Goal: Task Accomplishment & Management: Complete application form

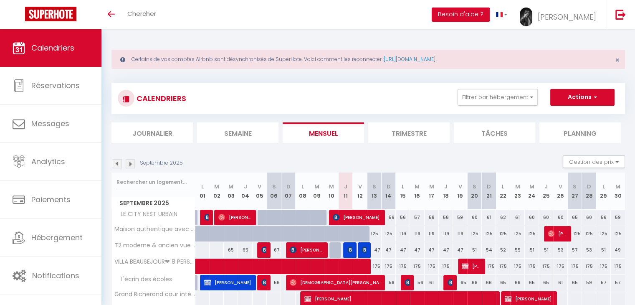
click at [174, 141] on li "Journalier" at bounding box center [152, 132] width 81 height 20
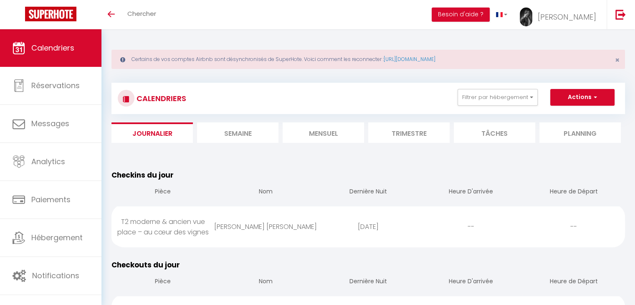
click at [152, 136] on li "Journalier" at bounding box center [152, 132] width 81 height 20
click at [219, 140] on li "Semaine" at bounding box center [237, 132] width 81 height 20
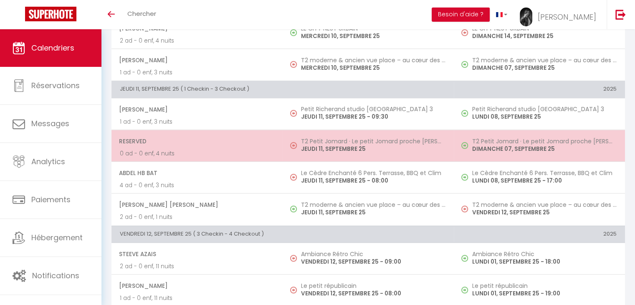
scroll to position [708, 0]
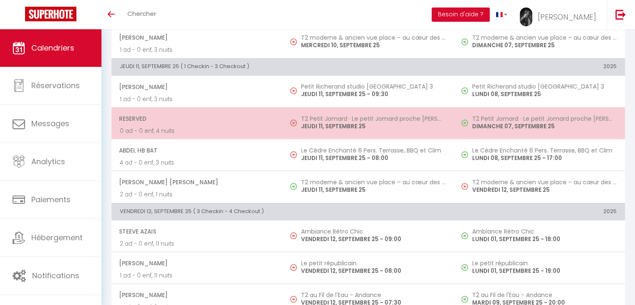
click at [357, 148] on h5 "Le Cèdre Enchanté 6 Pers. Terrasse, BBQ et Clim" at bounding box center [373, 150] width 145 height 7
select select "OK"
select select "1"
select select "0"
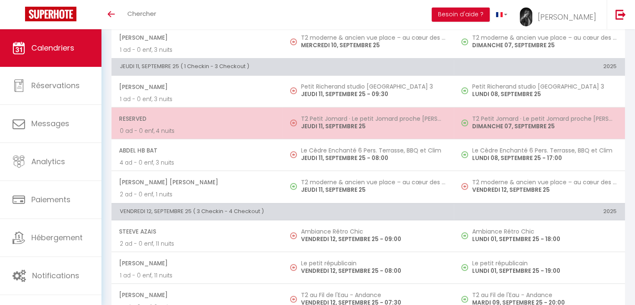
select select "1"
select select
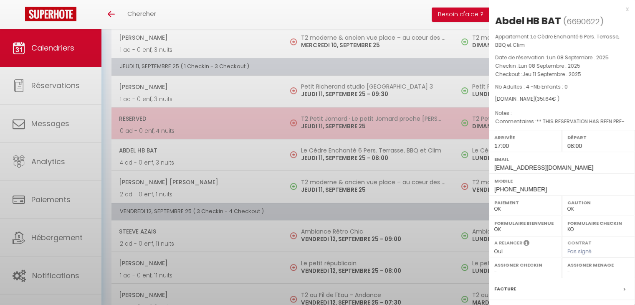
select select "40746"
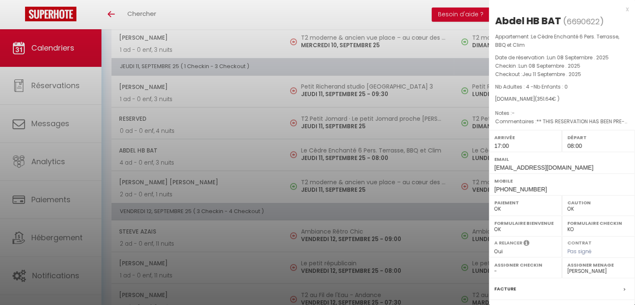
click at [351, 127] on div at bounding box center [317, 152] width 635 height 305
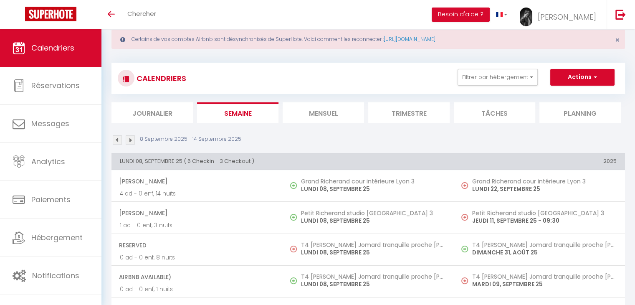
scroll to position [0, 0]
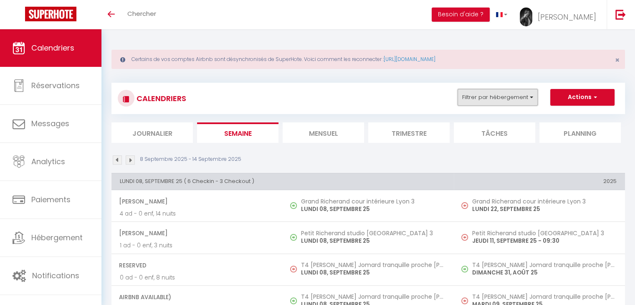
click at [504, 99] on button "Filtrer par hébergement" at bounding box center [498, 97] width 80 height 17
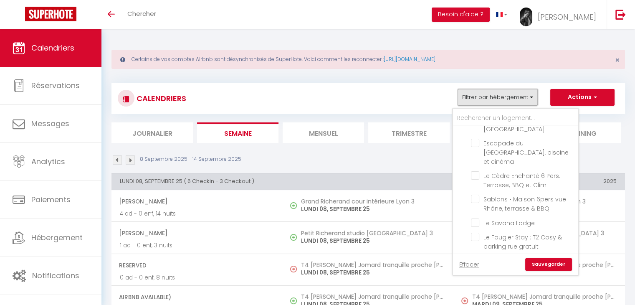
scroll to position [296, 0]
click at [470, 263] on link "Effacer" at bounding box center [469, 264] width 20 height 9
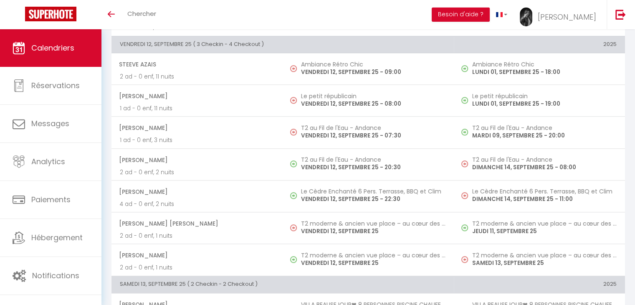
scroll to position [875, 0]
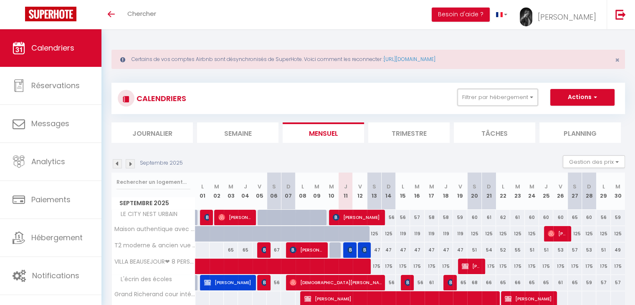
drag, startPoint x: 475, startPoint y: 95, endPoint x: 566, endPoint y: 96, distance: 91.9
click at [566, 96] on ul "Filtrer par hébergement Tous LE CITY NEST URBAIN VILLA BEAUSEJOUR❤ 8 PERSONNES …" at bounding box center [531, 97] width 167 height 17
click at [566, 96] on button "Actions" at bounding box center [583, 97] width 64 height 17
click at [558, 116] on link "Nouvelle réservation" at bounding box center [574, 116] width 73 height 13
select select
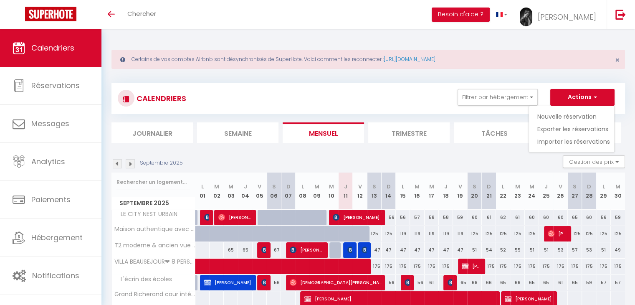
select select
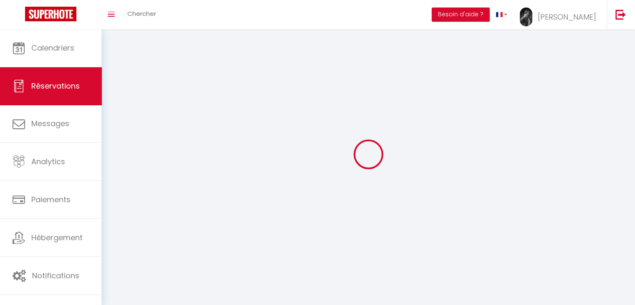
select select
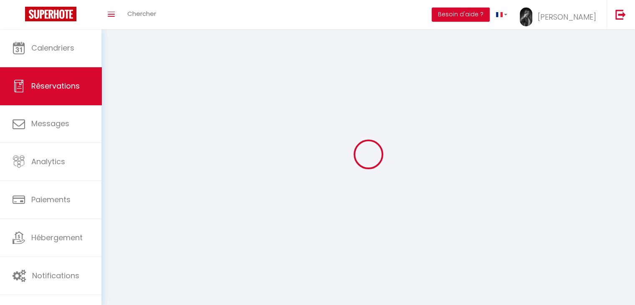
select select
checkbox input "false"
select select
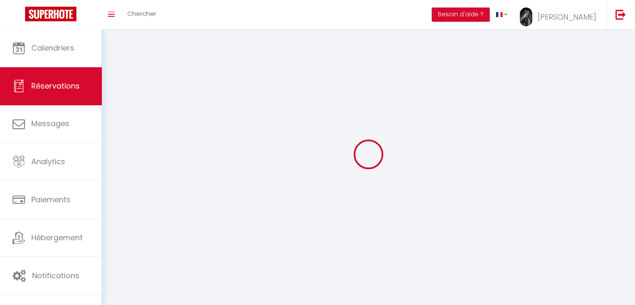
select select
checkbox input "false"
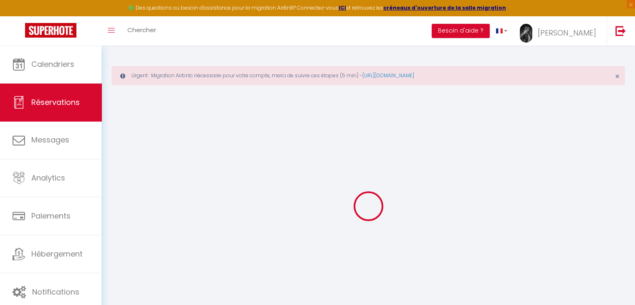
select select
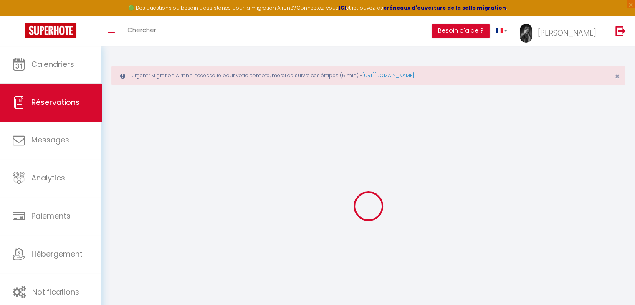
select select
checkbox input "false"
select select
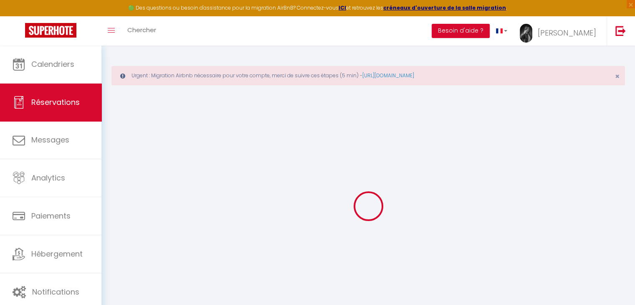
select select
checkbox input "false"
select select
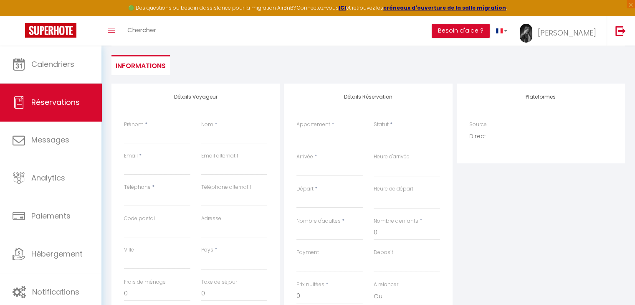
scroll to position [107, 0]
click at [157, 132] on input "Prénom" at bounding box center [157, 135] width 66 height 15
paste input "SARL MISTER COLIS 07"
type input "SARL MISTER COLIS 07"
select select
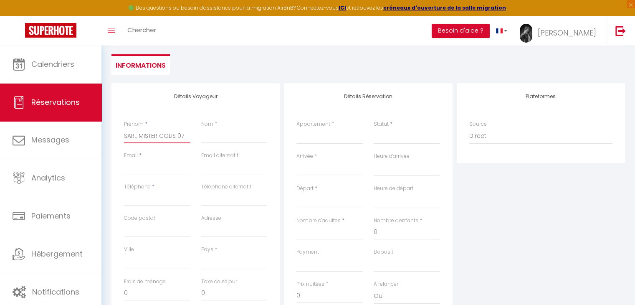
select select
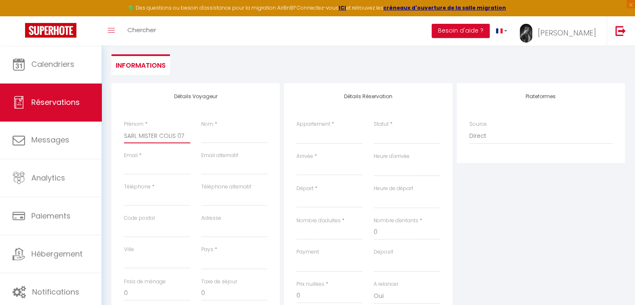
select select
checkbox input "false"
type input "SARL MISTER COLIS 07"
click at [211, 147] on div "Nom *" at bounding box center [234, 135] width 77 height 31
click at [207, 138] on input "Nom" at bounding box center [234, 135] width 66 height 15
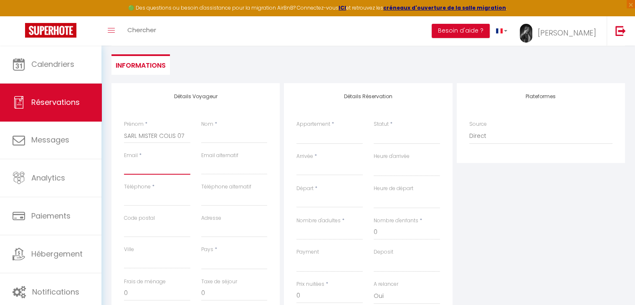
click at [162, 171] on input "Email client" at bounding box center [157, 167] width 66 height 15
click at [135, 195] on input "Téléphone" at bounding box center [157, 198] width 66 height 15
click at [132, 167] on input "Email client" at bounding box center [157, 167] width 66 height 15
paste input "s.840766@guest.booking.com"
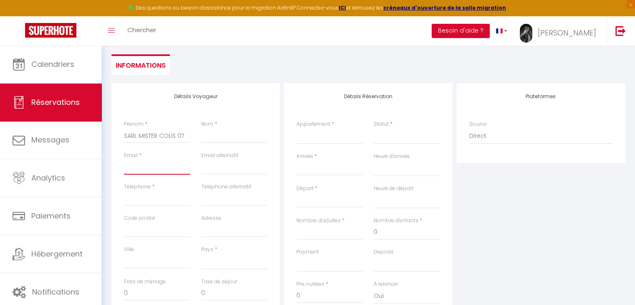
type input "s.840766@guest.booking.com"
select select
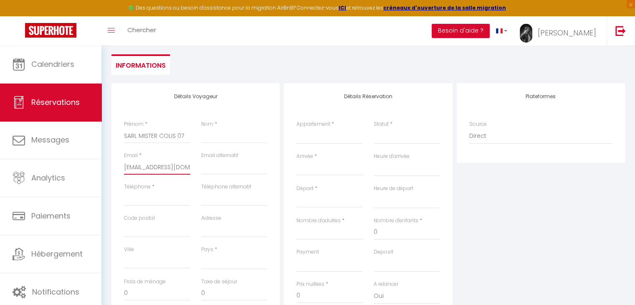
select select
checkbox input "false"
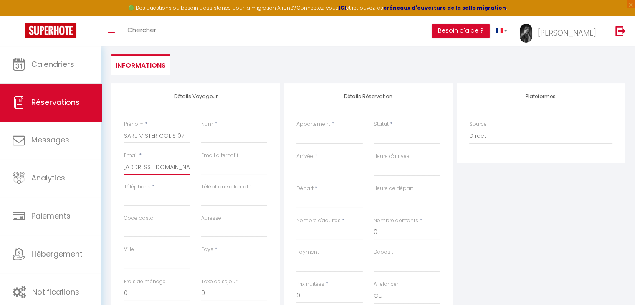
type input "s.840766@guest.booking.com"
click at [226, 180] on div "Email alternatif" at bounding box center [234, 167] width 77 height 31
click at [173, 190] on div "Téléphone *" at bounding box center [157, 194] width 66 height 23
click at [170, 194] on input "Téléphone" at bounding box center [157, 198] width 66 height 15
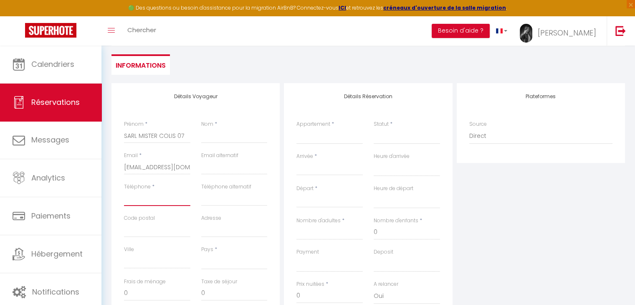
click at [140, 201] on input "Téléphone" at bounding box center [157, 198] width 66 height 15
paste input "+33 6 09 84 46 46"
type input "+33 6 09 84 46 46"
select select
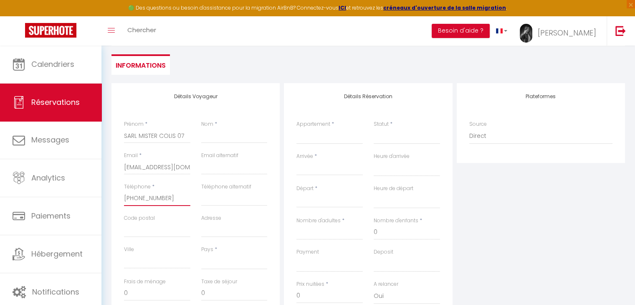
select select
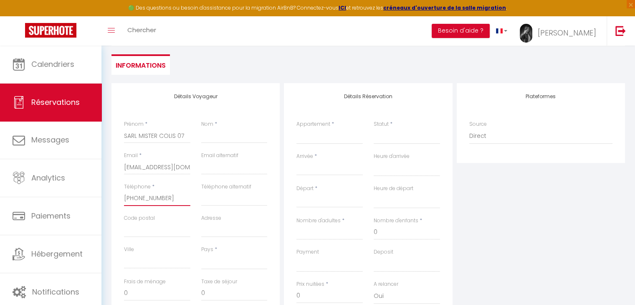
checkbox input "false"
type input "+33 6 09 84 46 46"
click at [151, 234] on input "Code postal" at bounding box center [157, 229] width 66 height 15
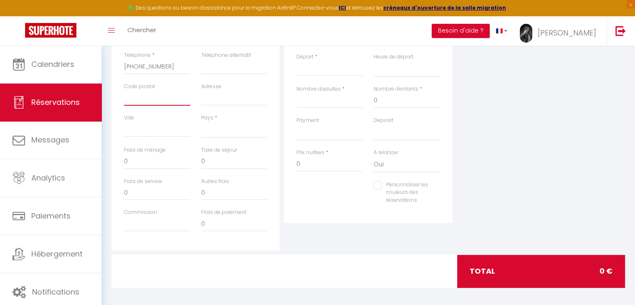
scroll to position [242, 0]
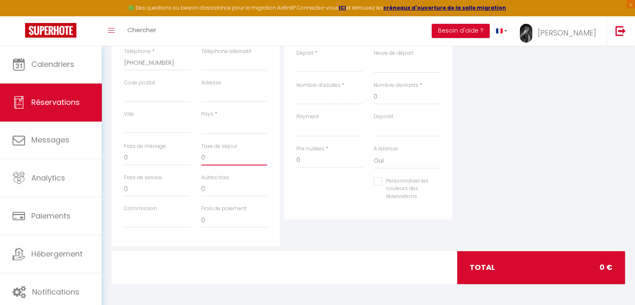
click at [234, 160] on input "0" at bounding box center [234, 157] width 66 height 15
select select
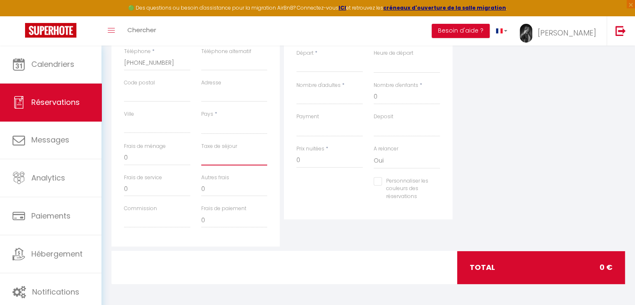
select select
checkbox input "false"
paste input "€ 1,76"
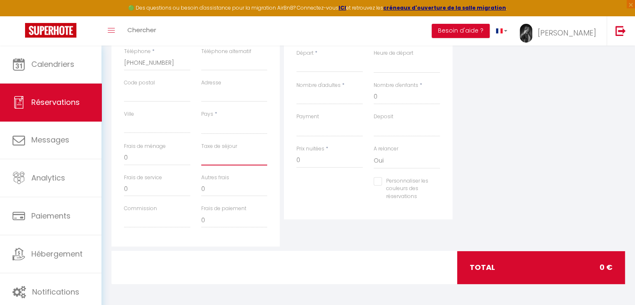
type input "€ 1,76"
select select
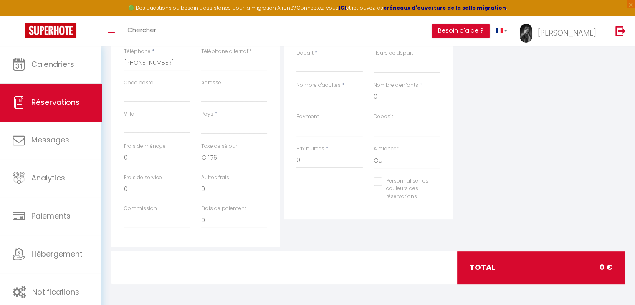
select select
checkbox input "false"
type input "€ 1,76"
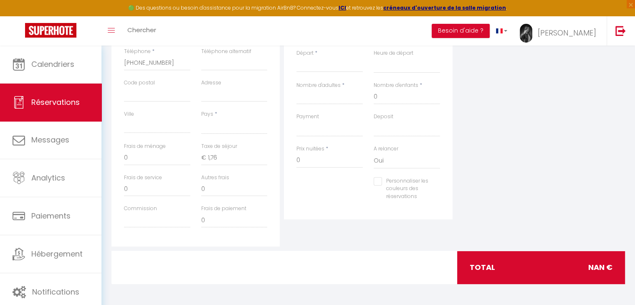
click at [300, 196] on div "Personnaliser les couleurs des réservations #D7092E" at bounding box center [368, 193] width 155 height 32
click at [312, 164] on input "0" at bounding box center [330, 160] width 66 height 15
select select
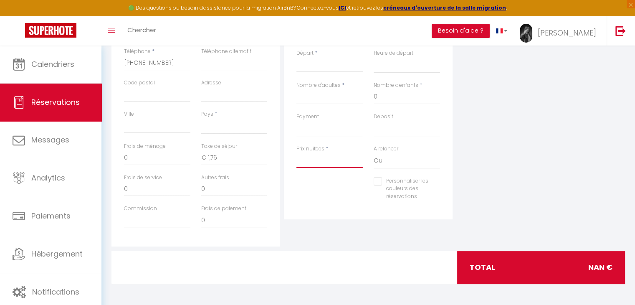
select select
checkbox input "false"
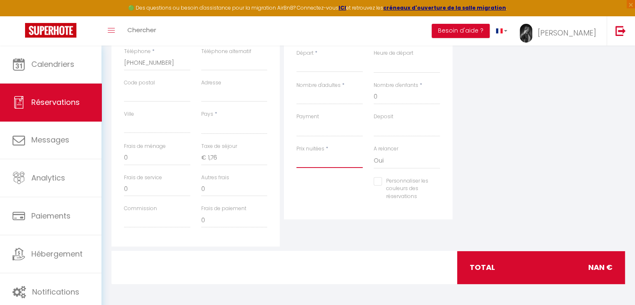
paste input "€ 50,40"
type input "€ 50,40"
select select
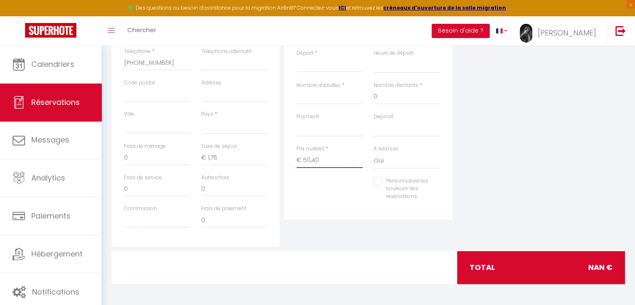
select select
checkbox input "false"
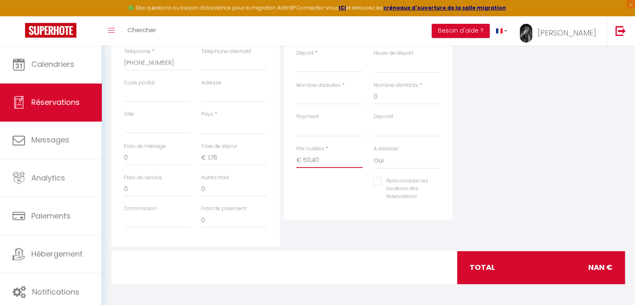
type input "€ 50,40"
click at [329, 191] on div "Personnaliser les couleurs des réservations #D7092E" at bounding box center [368, 193] width 155 height 32
click at [292, 228] on div "Détails Réservation Appartement * LE CITY NEST URBAIN VILLA BEAUSEJOUR❤ 8 PERSO…" at bounding box center [368, 97] width 173 height 299
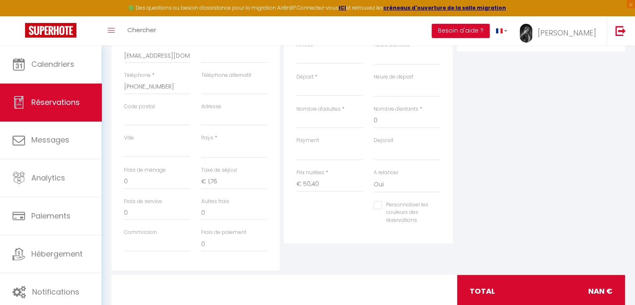
scroll to position [218, 0]
click at [469, 200] on div "Plateformes Source Direct Airbnb.com Booking.com Chalet montagne Expedia Gite d…" at bounding box center [541, 121] width 173 height 299
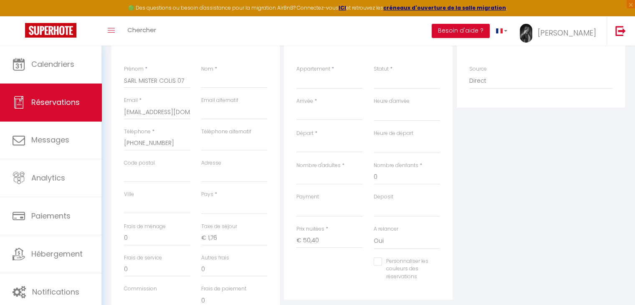
scroll to position [162, 0]
click at [302, 81] on select "LE CITY NEST URBAIN VILLA BEAUSEJOUR❤ 8 PERSONNES PISCINE CHAUFEE❤ L'écrin des …" at bounding box center [330, 81] width 66 height 16
select select "76445"
click at [297, 73] on select "LE CITY NEST URBAIN VILLA BEAUSEJOUR❤ 8 PERSONNES PISCINE CHAUFEE❤ L'écrin des …" at bounding box center [330, 81] width 66 height 16
select select
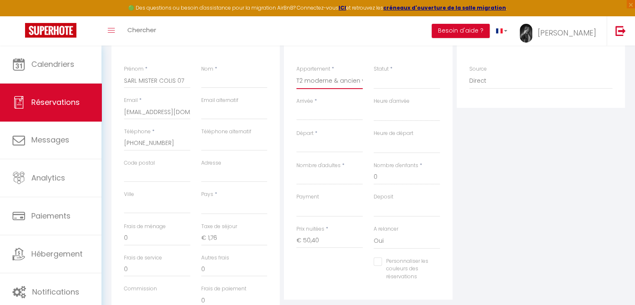
select select
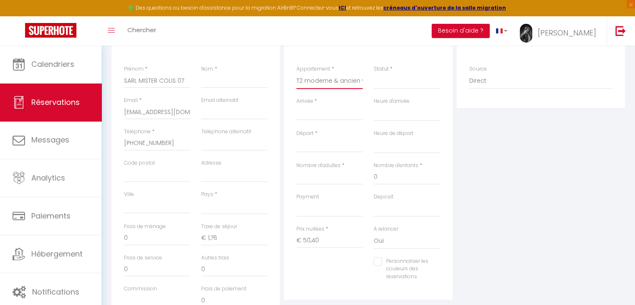
type input "0"
checkbox input "false"
select select
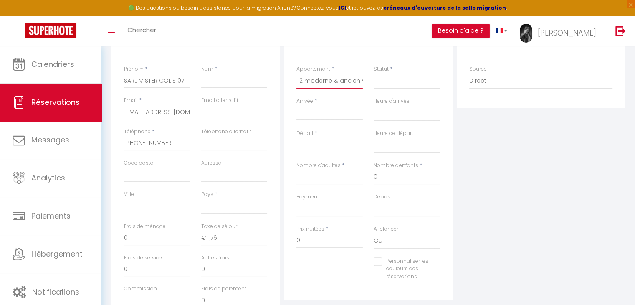
select select
checkbox input "false"
click at [401, 82] on select "Confirmé Non Confirmé Annulé Annulé par le voyageur No Show Request" at bounding box center [407, 81] width 66 height 16
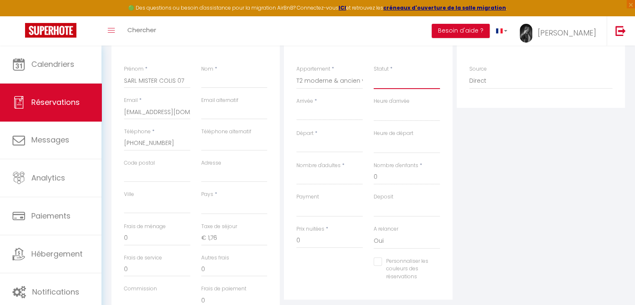
select select "1"
click at [374, 73] on select "Confirmé Non Confirmé Annulé Annulé par le voyageur No Show Request" at bounding box center [407, 81] width 66 height 16
select select
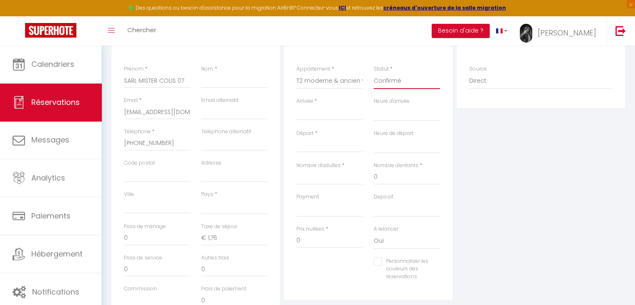
select select
checkbox input "false"
click at [467, 147] on div "Plateformes Source Direct Airbnb.com Booking.com Chalet montagne Expedia Gite d…" at bounding box center [541, 177] width 173 height 299
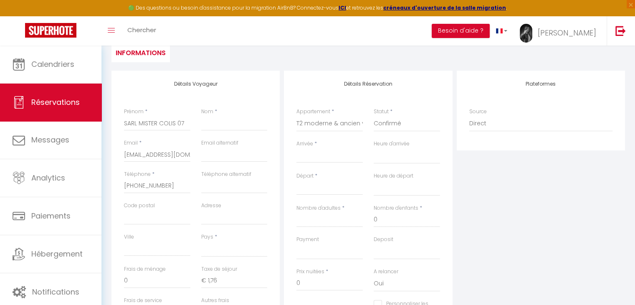
scroll to position [114, 0]
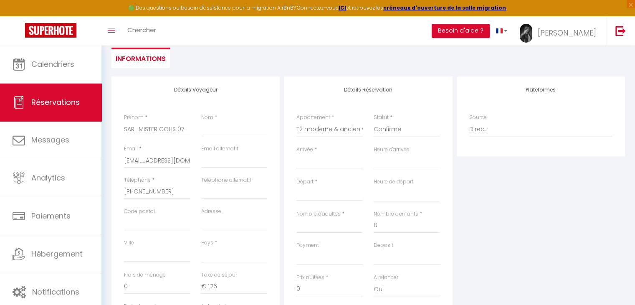
click at [302, 154] on div "< Sep 2025 > Dim Lun Mar Mer Jeu Ven Sam 1 2 3 4 5 6 7 8 9 10 11 12 13 14 15 16…" at bounding box center [330, 161] width 66 height 15
click at [308, 161] on input "Arrivée" at bounding box center [330, 162] width 66 height 11
click at [306, 165] on input "Arrivée" at bounding box center [330, 162] width 66 height 11
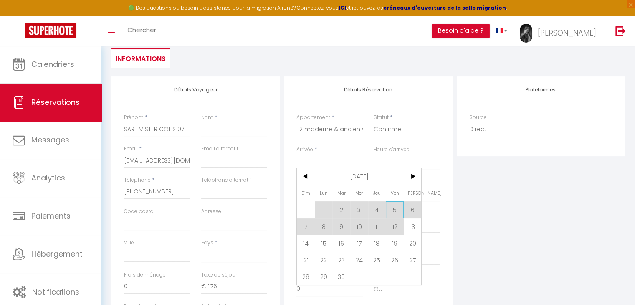
click at [395, 209] on span "5" at bounding box center [395, 209] width 18 height 17
select select
type input "Ven 05 Septembre 2025"
select select
type input "Sam 06 Septembre 2025"
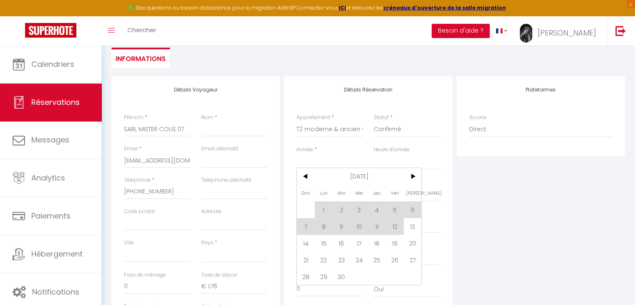
select select
checkbox input "false"
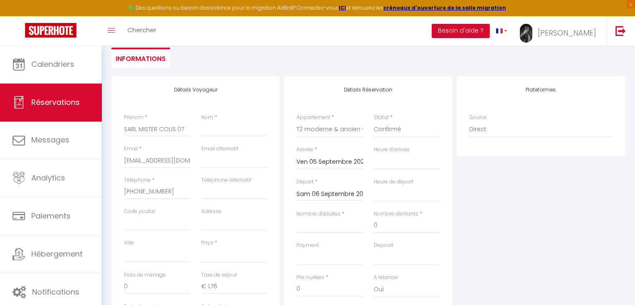
click at [463, 244] on div "Plateformes Source Direct Airbnb.com Booking.com Chalet montagne Expedia Gite d…" at bounding box center [541, 225] width 173 height 299
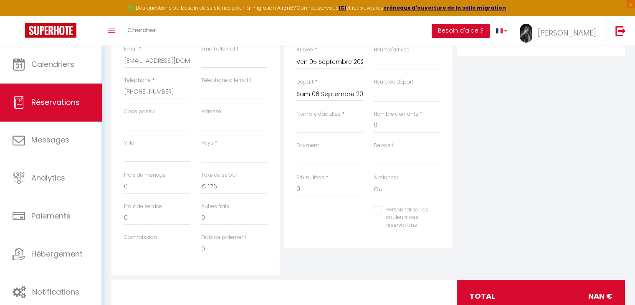
scroll to position [214, 0]
click at [312, 127] on input "Nombre d'adultes" at bounding box center [330, 125] width 66 height 15
type input "2"
select select
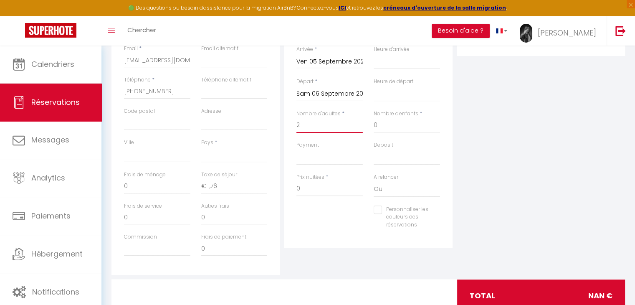
select select
checkbox input "false"
select select
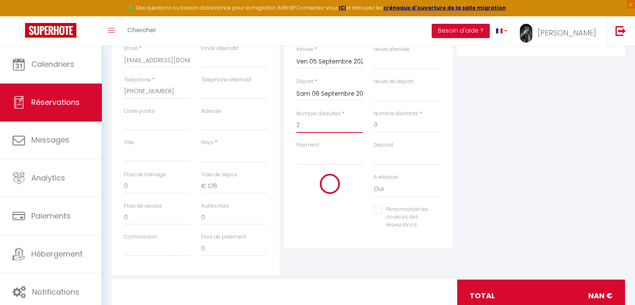
type input "25"
type input "0"
select select
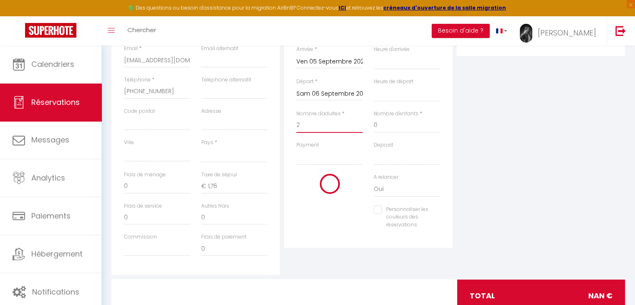
select select
type input "67"
checkbox input "false"
type input "2"
click at [402, 128] on input "0" at bounding box center [407, 125] width 66 height 15
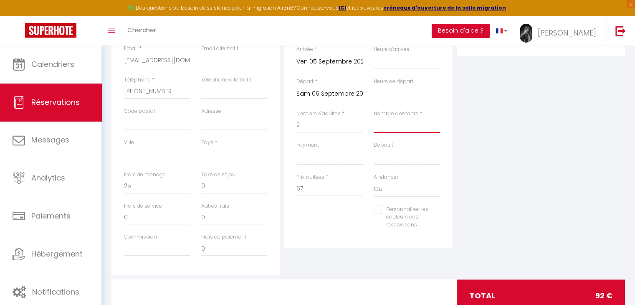
select select
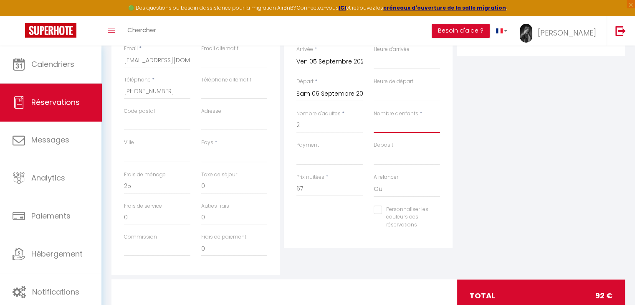
checkbox input "false"
type input "1"
select select
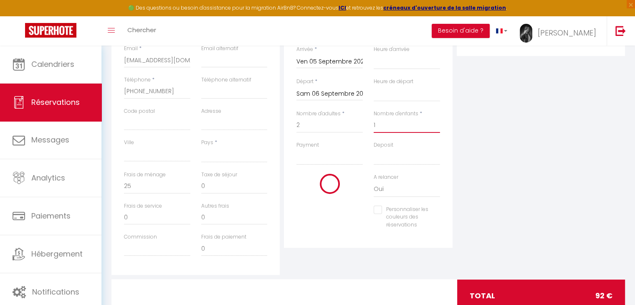
select select
checkbox input "false"
select select
type input "0"
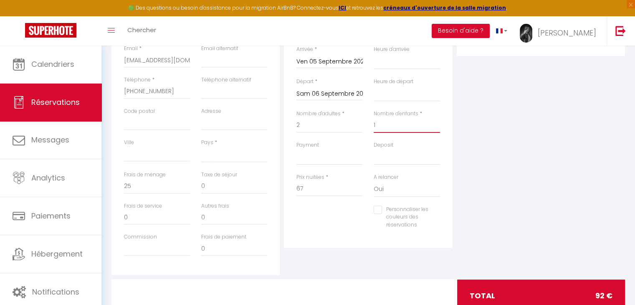
select select
type input "0"
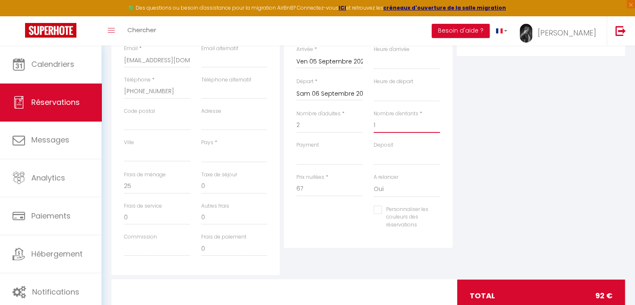
checkbox input "false"
type input "1"
click at [530, 166] on div "Plateformes Source Direct Airbnb.com Booking.com Chalet montagne Expedia Gite d…" at bounding box center [541, 125] width 173 height 299
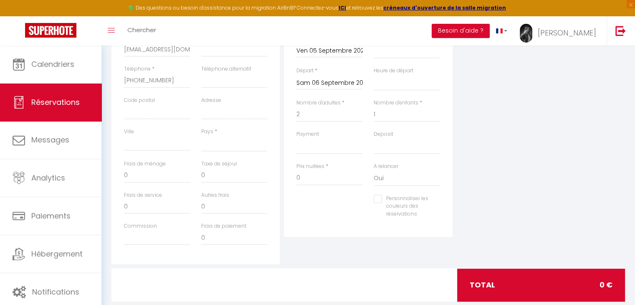
scroll to position [225, 0]
click at [380, 117] on input "1" at bounding box center [407, 114] width 66 height 15
select select
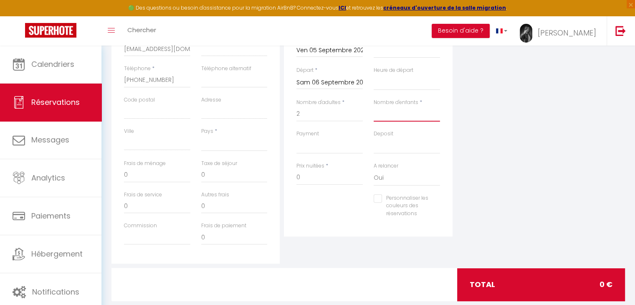
select select
checkbox input "false"
select select
type input "25"
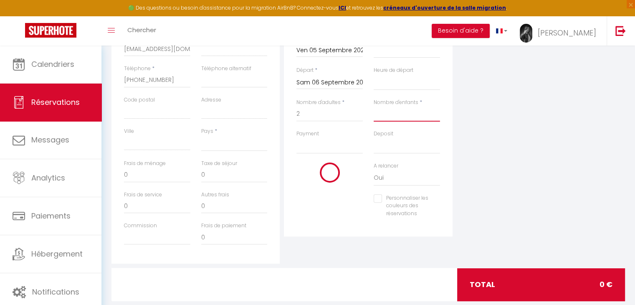
select select
type input "67"
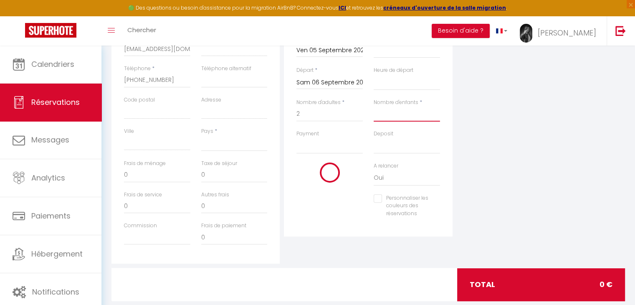
checkbox input "false"
click at [498, 186] on div "Plateformes Source Direct Airbnb.com Booking.com Chalet montagne Expedia Gite d…" at bounding box center [541, 114] width 173 height 299
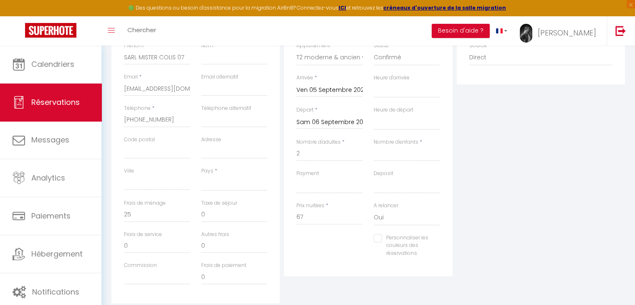
scroll to position [242, 0]
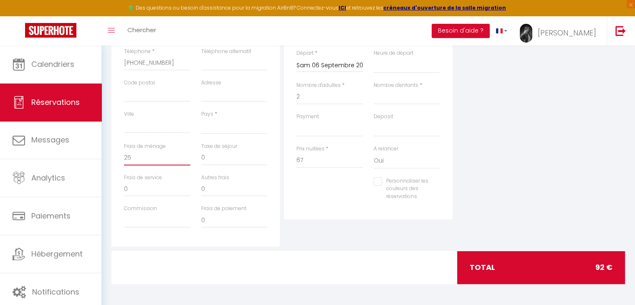
click at [143, 159] on input "25" at bounding box center [157, 157] width 66 height 15
type input "2"
select select
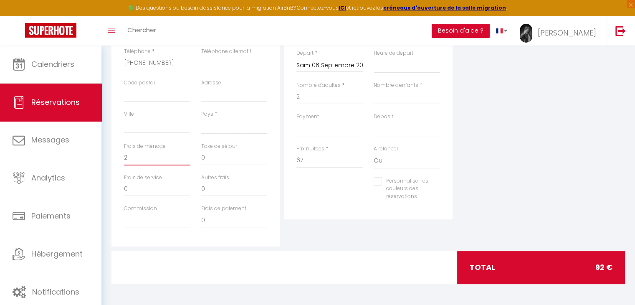
select select
checkbox input "false"
select select
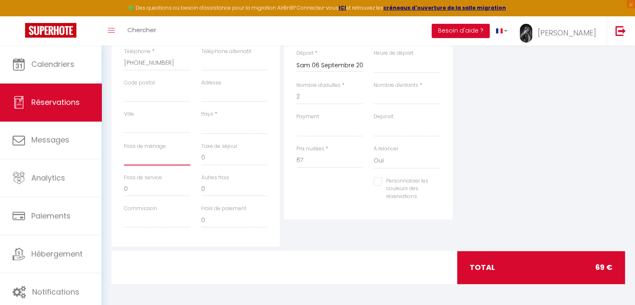
select select
click at [237, 188] on input "0" at bounding box center [234, 188] width 66 height 15
click at [216, 150] on input "0" at bounding box center [234, 157] width 66 height 15
click at [326, 160] on input "67" at bounding box center [330, 160] width 66 height 15
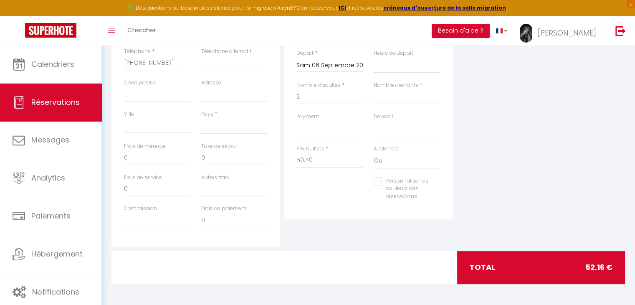
click at [346, 243] on div "Détails Réservation Appartement * LE CITY NEST URBAIN VILLA BEAUSEJOUR❤ 8 PERSO…" at bounding box center [368, 97] width 173 height 299
click at [228, 189] on input "Autres frais" at bounding box center [234, 188] width 66 height 15
click at [231, 156] on input "0" at bounding box center [234, 157] width 66 height 15
click at [459, 159] on div "Plateformes Source Direct Airbnb.com Booking.com Chalet montagne Expedia Gite d…" at bounding box center [541, 97] width 173 height 299
click at [563, 264] on div "total 52.16 €" at bounding box center [541, 267] width 168 height 33
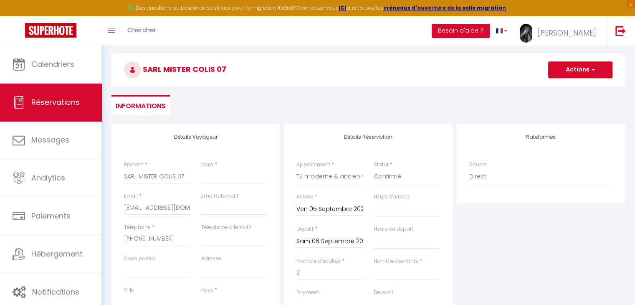
scroll to position [0, 0]
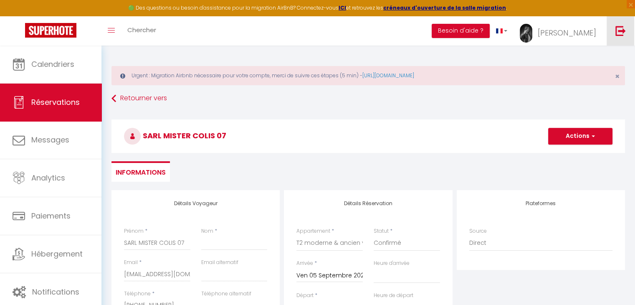
click at [617, 35] on img at bounding box center [621, 30] width 10 height 10
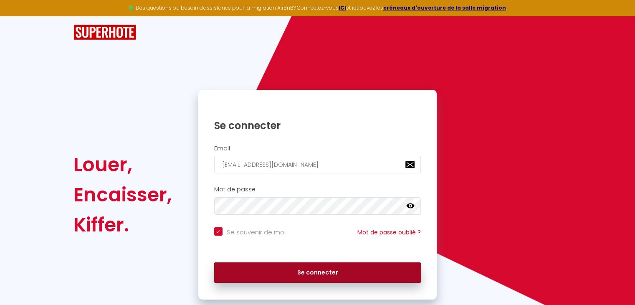
click at [310, 274] on button "Se connecter" at bounding box center [317, 272] width 207 height 21
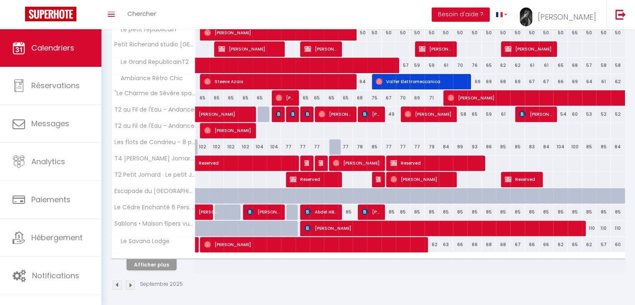
scroll to position [283, 0]
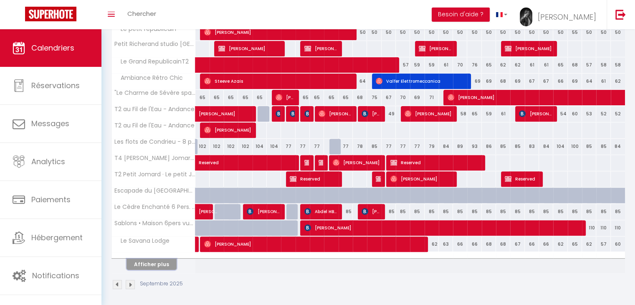
click at [161, 262] on button "Afficher plus" at bounding box center [152, 264] width 50 height 11
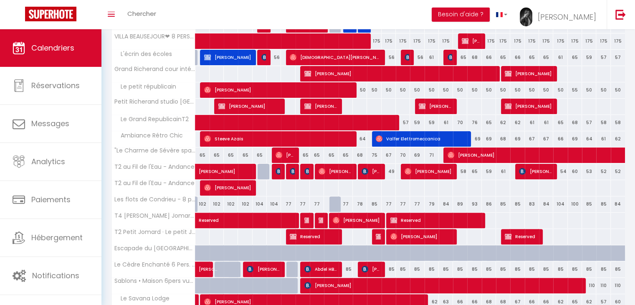
scroll to position [225, 0]
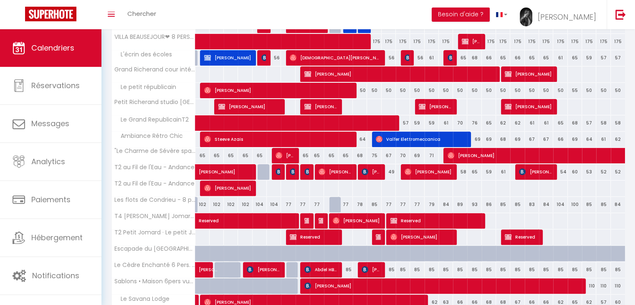
click at [339, 203] on div "77" at bounding box center [346, 204] width 14 height 15
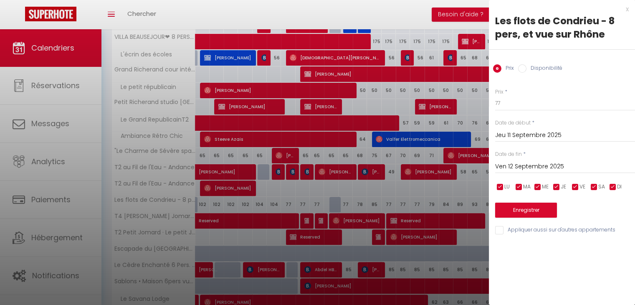
click at [383, 194] on div at bounding box center [317, 152] width 635 height 305
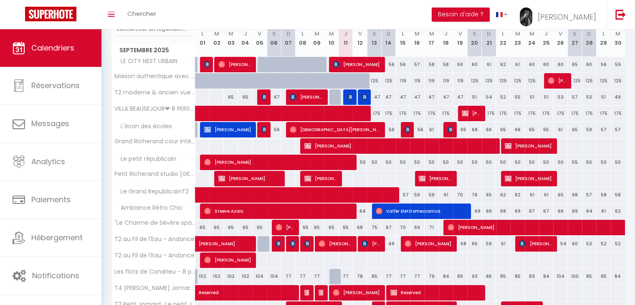
scroll to position [154, 0]
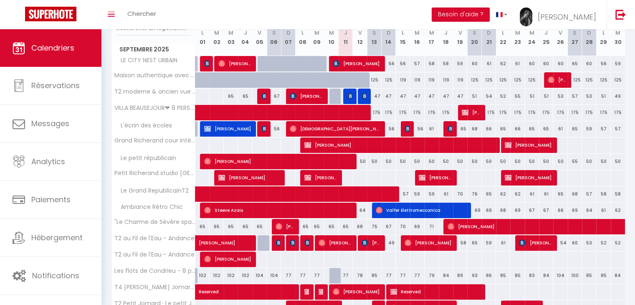
click at [266, 274] on div "104" at bounding box center [260, 275] width 14 height 15
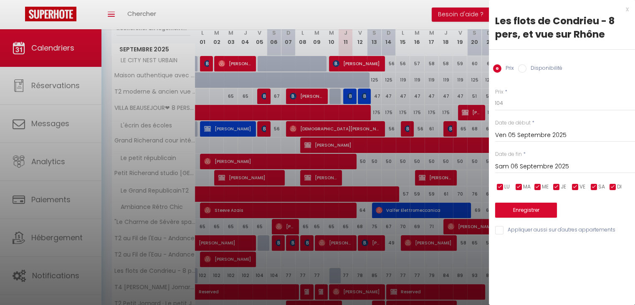
click at [266, 274] on div at bounding box center [317, 152] width 635 height 305
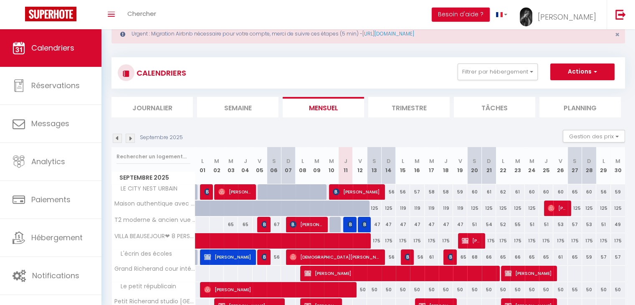
scroll to position [25, 0]
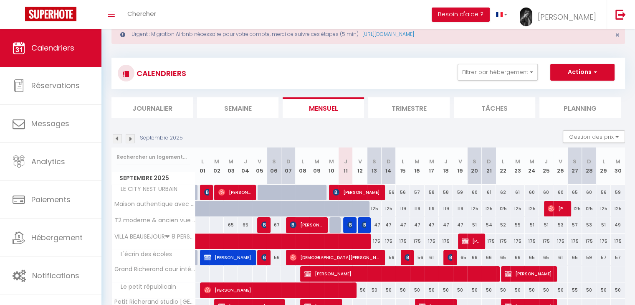
click at [281, 225] on div "47" at bounding box center [288, 224] width 15 height 15
click at [262, 223] on img at bounding box center [264, 224] width 7 height 7
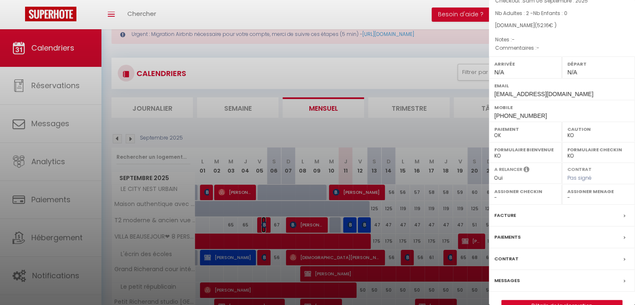
scroll to position [89, 0]
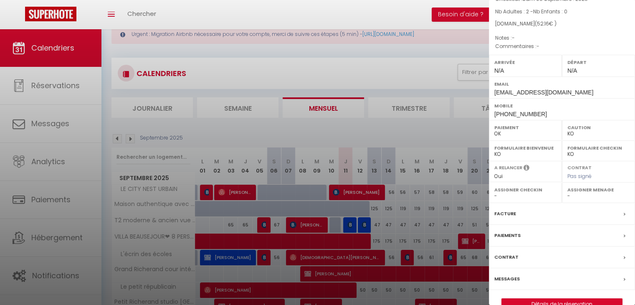
click at [273, 236] on div at bounding box center [317, 152] width 635 height 305
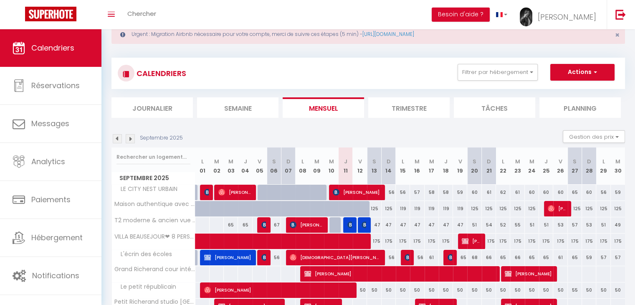
scroll to position [46, 0]
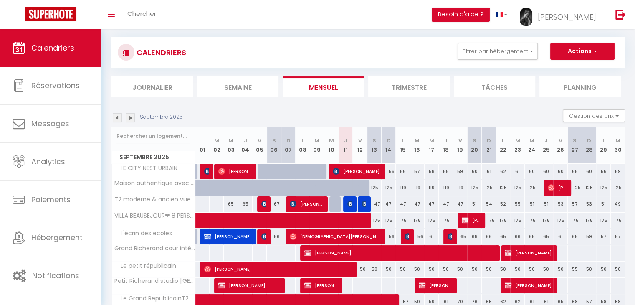
click at [247, 203] on div "65" at bounding box center [245, 203] width 14 height 15
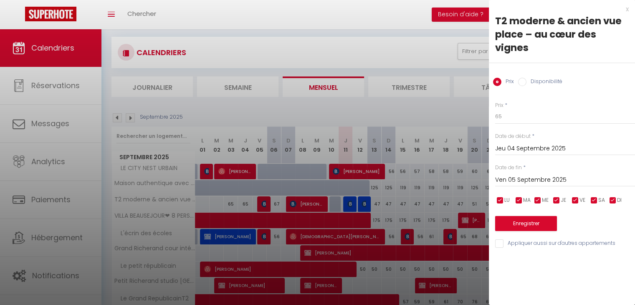
click at [625, 10] on div "x" at bounding box center [559, 9] width 140 height 10
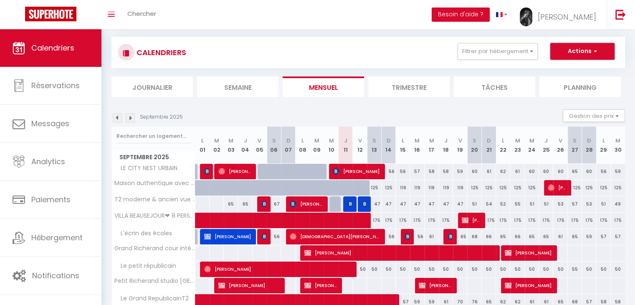
click at [581, 56] on button "Actions" at bounding box center [583, 51] width 64 height 17
click at [565, 67] on link "Nouvelle réservation" at bounding box center [574, 70] width 73 height 13
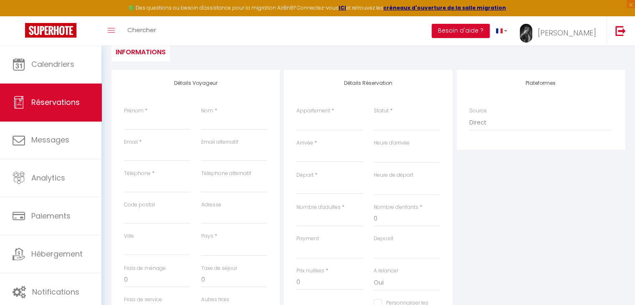
scroll to position [120, 0]
click at [321, 156] on input "Arrivée" at bounding box center [330, 155] width 66 height 11
click at [375, 204] on span "4" at bounding box center [377, 203] width 18 height 17
click at [163, 121] on input "Prénom" at bounding box center [157, 122] width 66 height 15
click at [140, 121] on input "Prénom" at bounding box center [157, 122] width 66 height 15
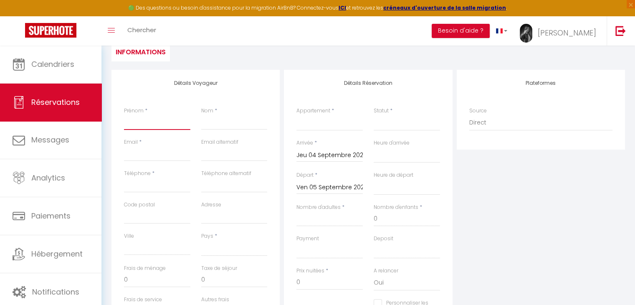
paste input "Lakhdar Laihar"
drag, startPoint x: 147, startPoint y: 123, endPoint x: 119, endPoint y: 117, distance: 29.0
click at [119, 117] on div "Prénom * Lakhdar Laihar" at bounding box center [157, 122] width 77 height 31
click at [232, 125] on input "Nom" at bounding box center [234, 122] width 66 height 15
paste input "Lakhdar"
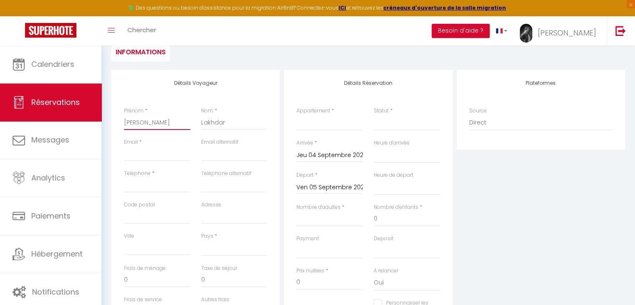
click at [148, 122] on input "Lakhdar Laihar" at bounding box center [157, 122] width 66 height 15
click at [154, 156] on input "Email client" at bounding box center [157, 153] width 66 height 15
paste input "llaiha.478078@guest.booking.com"
click at [206, 198] on div "Téléphone alternatif" at bounding box center [234, 185] width 77 height 31
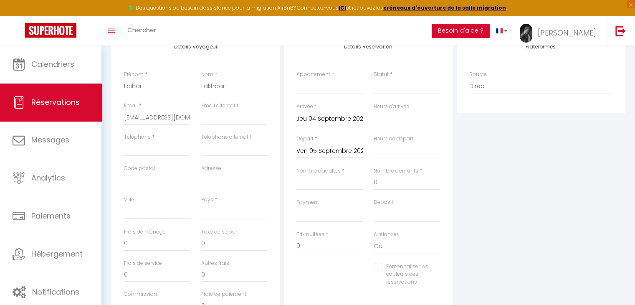
scroll to position [157, 0]
click at [172, 157] on div "Téléphone *" at bounding box center [157, 148] width 77 height 31
click at [170, 149] on input "Téléphone" at bounding box center [157, 148] width 66 height 15
paste input "+33 6 22 52 95 75"
click at [167, 188] on div "Code postal" at bounding box center [157, 179] width 77 height 31
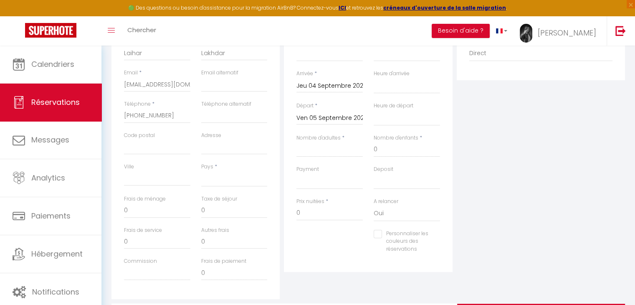
scroll to position [192, 0]
click at [214, 178] on select "France Portugal Afghanistan Albania Algeria American Samoa Andorra Angola Angui…" at bounding box center [234, 176] width 66 height 16
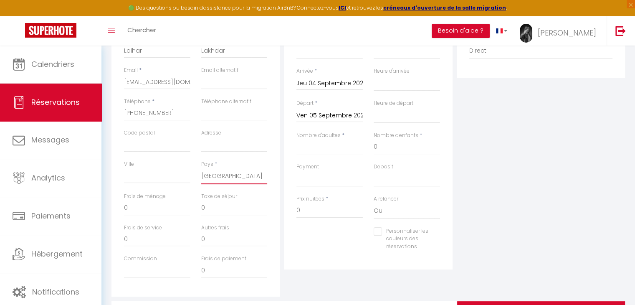
click at [201, 168] on select "France Portugal Afghanistan Albania Algeria American Samoa Andorra Angola Angui…" at bounding box center [234, 176] width 66 height 16
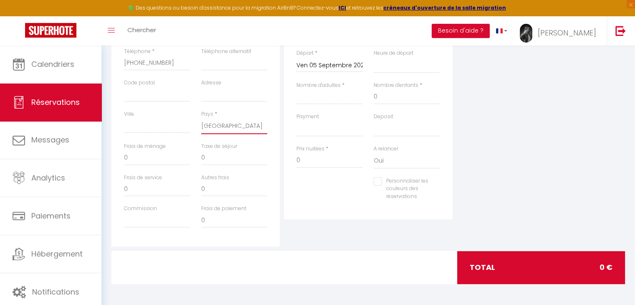
scroll to position [242, 0]
click at [160, 161] on input "0" at bounding box center [157, 158] width 66 height 15
click at [326, 164] on input "0" at bounding box center [330, 160] width 66 height 15
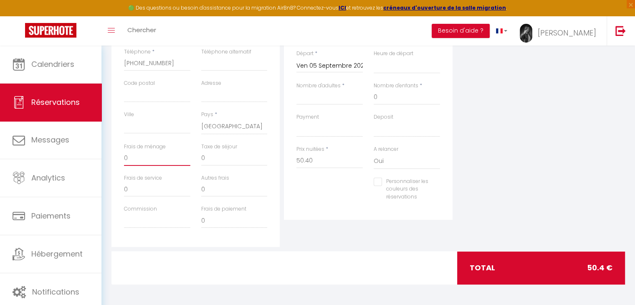
click at [144, 160] on input "0" at bounding box center [157, 158] width 66 height 15
click at [223, 149] on label "Taxe de séjour" at bounding box center [219, 147] width 36 height 8
click at [223, 151] on input "0" at bounding box center [234, 158] width 66 height 15
click at [222, 151] on input "0" at bounding box center [234, 158] width 66 height 15
click at [326, 241] on div "Détails Réservation Appartement * LE CITY NEST URBAIN VILLA BEAUSEJOUR❤ 8 PERSO…" at bounding box center [368, 97] width 173 height 299
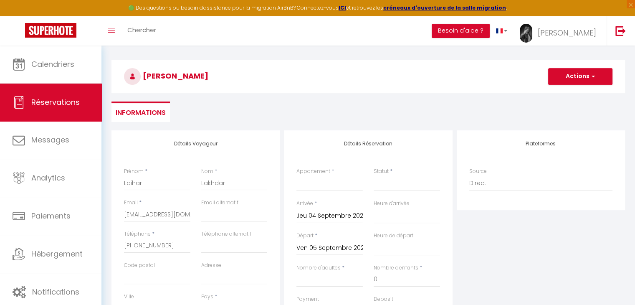
scroll to position [87, 0]
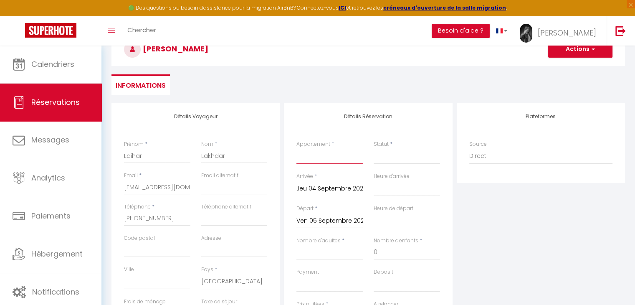
click at [327, 159] on select "LE CITY NEST URBAIN VILLA BEAUSEJOUR❤ 8 PERSONNES PISCINE CHAUFEE❤ L'écrin des …" at bounding box center [330, 156] width 66 height 16
click at [297, 148] on select "LE CITY NEST URBAIN VILLA BEAUSEJOUR❤ 8 PERSONNES PISCINE CHAUFEE❤ L'écrin des …" at bounding box center [330, 156] width 66 height 16
click at [394, 161] on select "Confirmé Non Confirmé Annulé Annulé par le voyageur No Show Request" at bounding box center [407, 155] width 66 height 16
click at [374, 147] on select "Confirmé Non Confirmé Annulé Annulé par le voyageur No Show Request" at bounding box center [407, 155] width 66 height 16
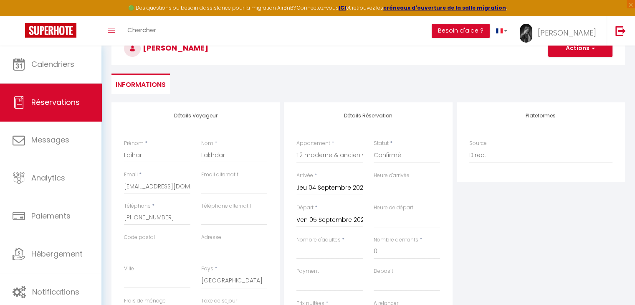
click at [459, 222] on div "Plateformes Source Direct Airbnb.com Booking.com Chalet montagne Expedia Gite d…" at bounding box center [541, 251] width 173 height 299
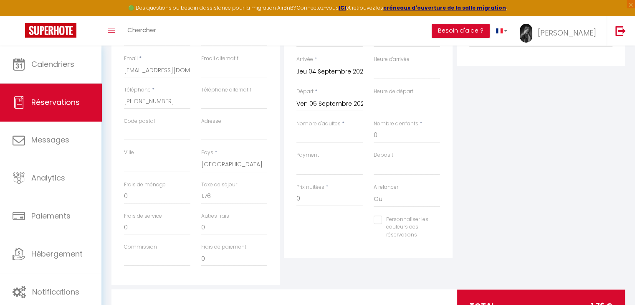
scroll to position [205, 0]
click at [328, 140] on input "Nombre d'adultes" at bounding box center [330, 134] width 66 height 15
click at [321, 199] on input "65" at bounding box center [330, 197] width 66 height 15
click at [223, 200] on input "0" at bounding box center [234, 195] width 66 height 15
click at [318, 274] on div "Détails Réservation Appartement * LE CITY NEST URBAIN VILLA BEAUSEJOUR❤ 8 PERSO…" at bounding box center [368, 134] width 173 height 299
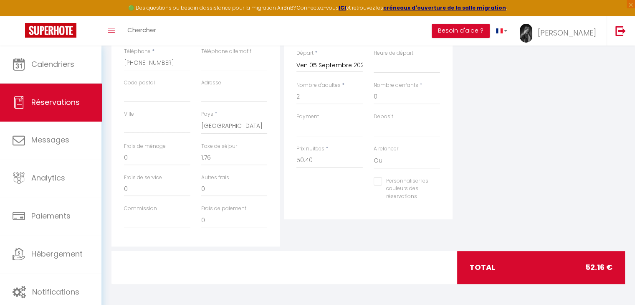
scroll to position [0, 0]
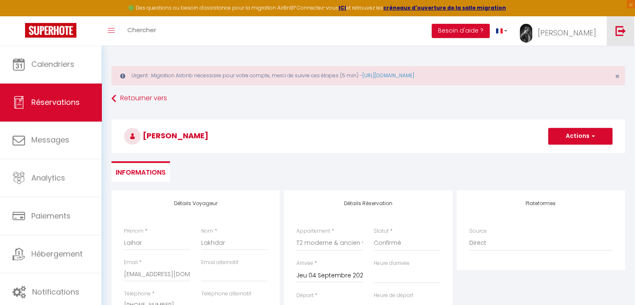
click at [624, 36] on link at bounding box center [621, 30] width 28 height 29
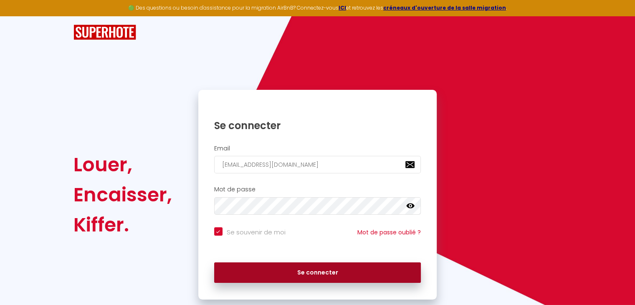
click at [296, 278] on button "Se connecter" at bounding box center [317, 272] width 207 height 21
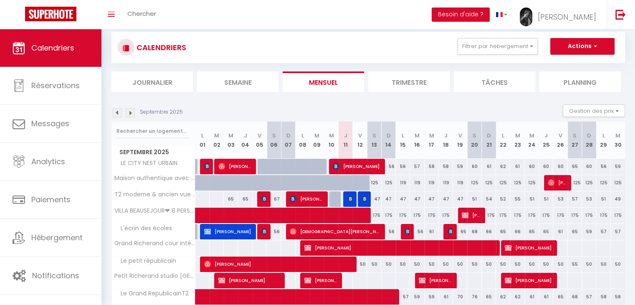
scroll to position [52, 0]
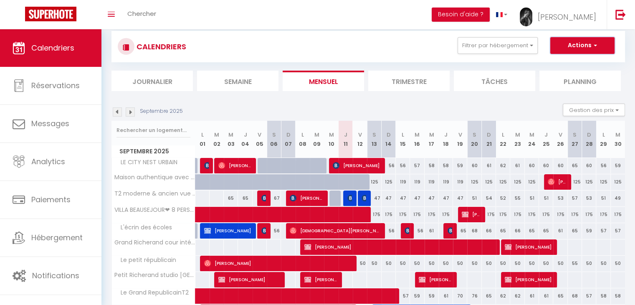
click at [600, 42] on button "Actions" at bounding box center [583, 45] width 64 height 17
click at [581, 62] on link "Nouvelle réservation" at bounding box center [574, 64] width 73 height 13
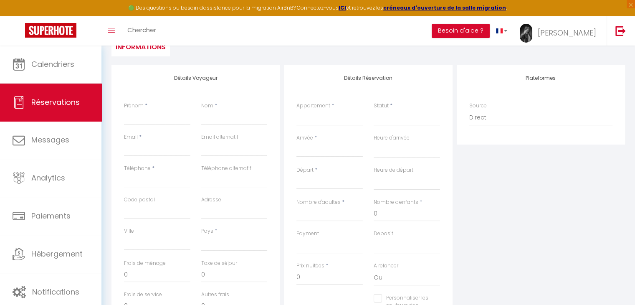
scroll to position [127, 0]
click at [327, 119] on select "LE CITY NEST URBAIN VILLA BEAUSEJOUR❤ 8 PERSONNES PISCINE CHAUFEE❤ L'écrin des …" at bounding box center [330, 116] width 66 height 16
click at [297, 108] on select "LE CITY NEST URBAIN VILLA BEAUSEJOUR❤ 8 PERSONNES PISCINE CHAUFEE❤ L'écrin des …" at bounding box center [330, 116] width 66 height 16
click at [298, 147] on input "Arrivée" at bounding box center [330, 148] width 66 height 11
click at [390, 119] on select "Confirmé Non Confirmé Annulé Annulé par le voyageur No Show Request" at bounding box center [407, 116] width 66 height 16
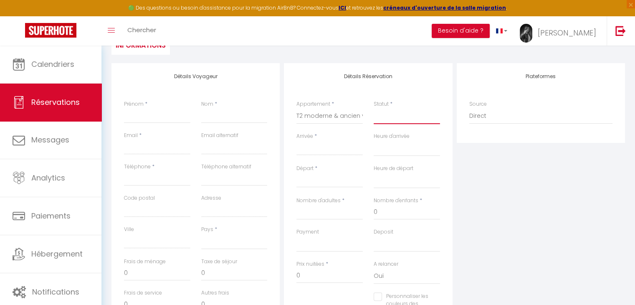
click at [374, 108] on select "Confirmé Non Confirmé Annulé Annulé par le voyageur No Show Request" at bounding box center [407, 116] width 66 height 16
click at [321, 144] on input "Arrivée" at bounding box center [330, 148] width 66 height 11
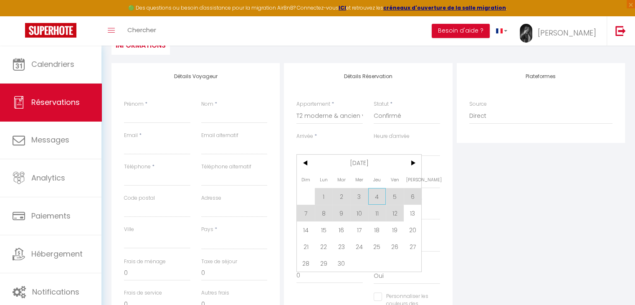
click at [382, 190] on span "4" at bounding box center [377, 196] width 18 height 17
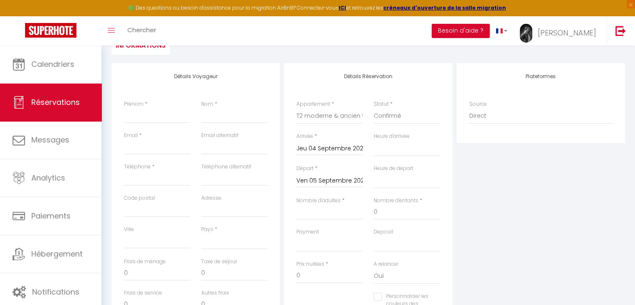
click at [378, 199] on label "Nombre d'enfants" at bounding box center [396, 201] width 45 height 8
click at [378, 205] on input "0" at bounding box center [407, 212] width 66 height 15
click at [147, 116] on input "Prénom" at bounding box center [157, 115] width 66 height 15
paste input "Lakhdar Laihar"
drag, startPoint x: 167, startPoint y: 118, endPoint x: 162, endPoint y: 117, distance: 5.5
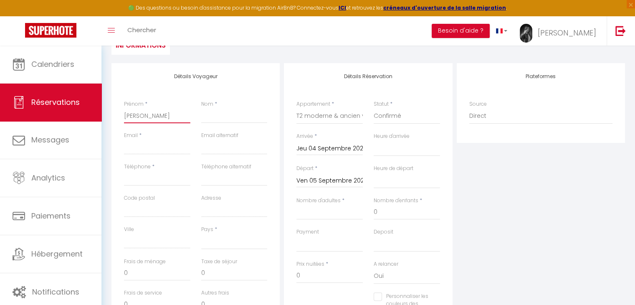
click at [162, 117] on input "Lakhdar Laihar" at bounding box center [157, 115] width 66 height 15
click at [147, 114] on input "Lakhdar Laihar" at bounding box center [157, 115] width 66 height 15
drag, startPoint x: 147, startPoint y: 114, endPoint x: 124, endPoint y: 113, distance: 22.6
click at [124, 113] on input "Lakhdar Laihar" at bounding box center [157, 115] width 66 height 15
click at [223, 114] on input "Nom" at bounding box center [234, 115] width 66 height 15
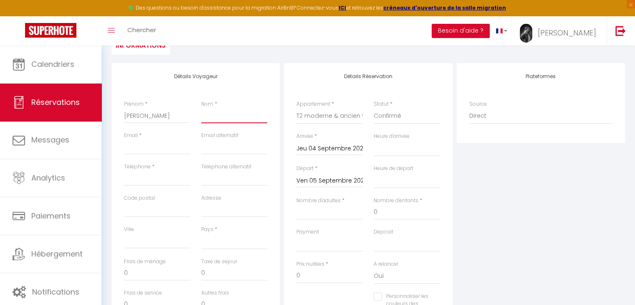
paste input "Lakhdar"
click at [148, 114] on input "Lakhdar Laihar" at bounding box center [157, 115] width 66 height 15
click at [155, 146] on input "Email client" at bounding box center [157, 147] width 66 height 15
click at [157, 146] on input "Email client" at bounding box center [157, 147] width 66 height 15
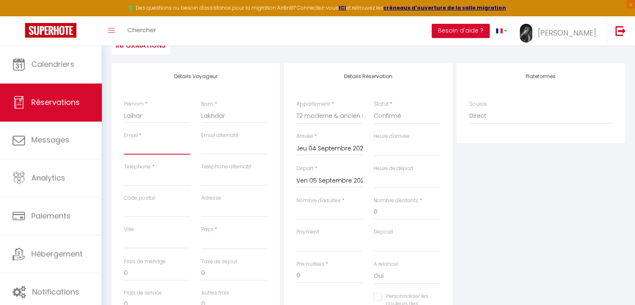
paste input "llaiha.478078@guest.booking.com"
click at [219, 180] on input "Téléphone alternatif" at bounding box center [234, 178] width 66 height 15
click at [158, 180] on input "Téléphone" at bounding box center [157, 178] width 66 height 15
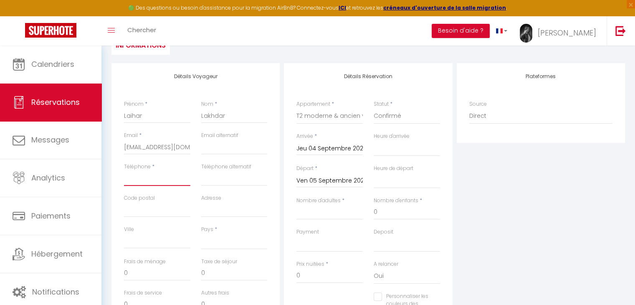
paste input "+33 6 22 52 95 75"
click at [205, 194] on label "Adresse" at bounding box center [211, 198] width 20 height 8
click at [205, 202] on input "Adresse" at bounding box center [234, 209] width 66 height 15
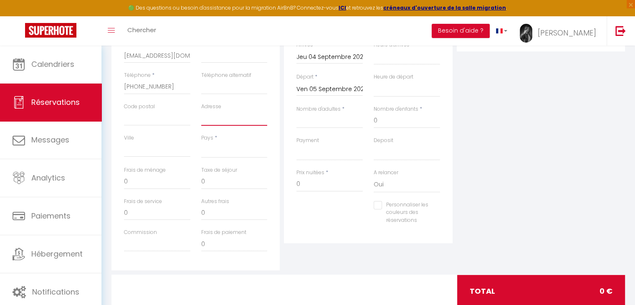
scroll to position [219, 0]
click at [322, 183] on input "0" at bounding box center [330, 183] width 66 height 15
click at [241, 183] on input "0" at bounding box center [234, 181] width 66 height 15
click at [340, 228] on div "Personnaliser les couleurs des réservations #D7092E" at bounding box center [368, 217] width 155 height 32
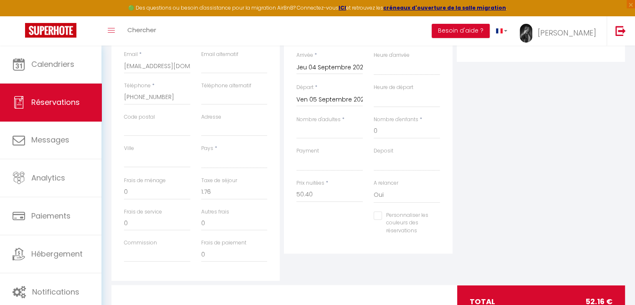
scroll to position [242, 0]
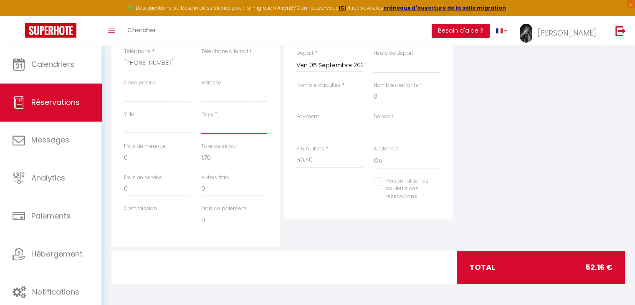
click at [216, 121] on select "France Portugal Afghanistan Albania Algeria American Samoa Andorra Angola Angui…" at bounding box center [234, 126] width 66 height 16
click at [201, 118] on select "France Portugal Afghanistan Albania Algeria American Samoa Andorra Angola Angui…" at bounding box center [234, 126] width 66 height 16
click at [528, 276] on div "total 52.16 €" at bounding box center [541, 267] width 168 height 33
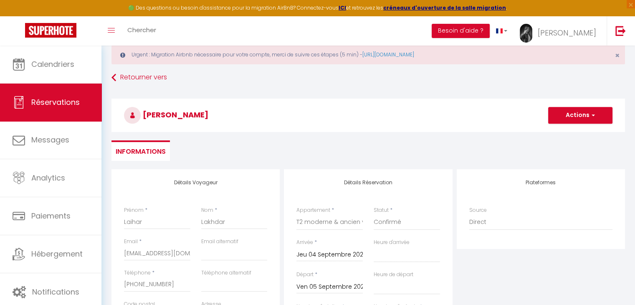
scroll to position [0, 0]
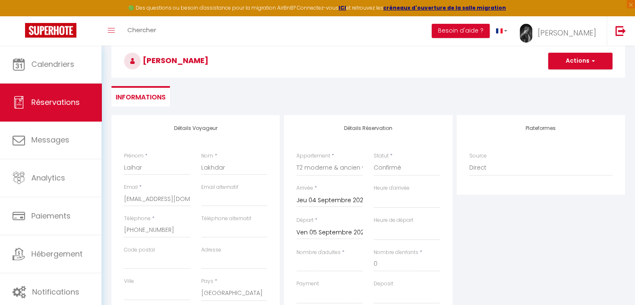
click at [528, 276] on div "Plateformes Source Direct Airbnb.com Booking.com Chalet montagne Expedia Gite d…" at bounding box center [541, 264] width 173 height 299
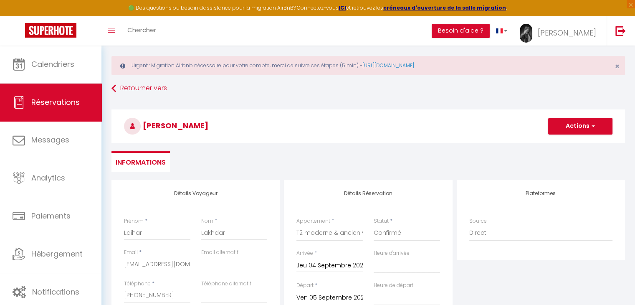
scroll to position [2, 0]
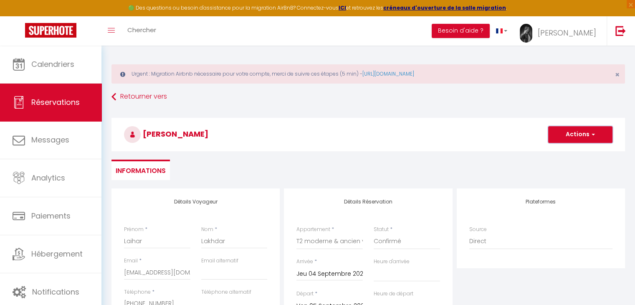
click at [570, 139] on button "Actions" at bounding box center [580, 134] width 64 height 17
click at [555, 151] on link "Enregistrer" at bounding box center [572, 152] width 66 height 11
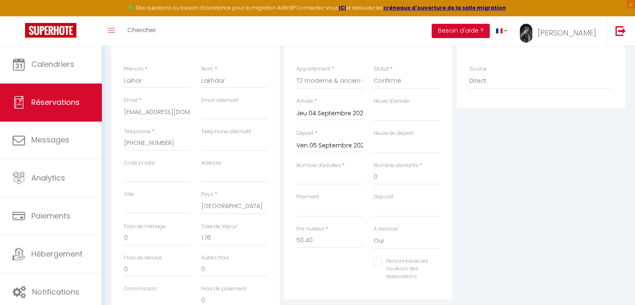
scroll to position [163, 0]
click at [320, 176] on input "Nombre d'adultes" at bounding box center [330, 176] width 66 height 15
click at [170, 236] on input "25" at bounding box center [157, 237] width 66 height 15
click at [216, 244] on input "0" at bounding box center [234, 237] width 66 height 15
click at [315, 238] on input "65" at bounding box center [330, 239] width 66 height 15
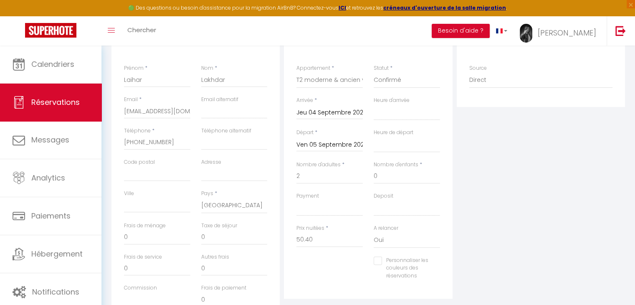
click at [340, 277] on div "Personnaliser les couleurs des réservations #D7092E" at bounding box center [368, 272] width 155 height 32
click at [500, 208] on div "Plateformes Source Direct Airbnb.com Booking.com Chalet montagne Expedia Gite d…" at bounding box center [541, 176] width 173 height 299
click at [231, 231] on input "0" at bounding box center [234, 237] width 66 height 15
click at [327, 260] on div "Personnaliser les couleurs des réservations #D7092E" at bounding box center [368, 272] width 155 height 32
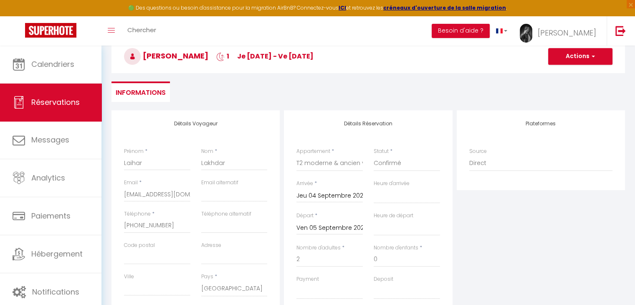
scroll to position [38, 0]
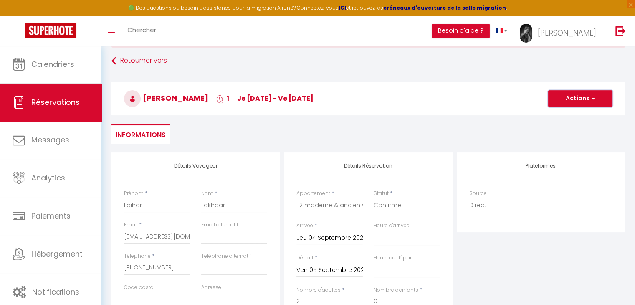
click at [579, 100] on button "Actions" at bounding box center [580, 98] width 64 height 17
click at [571, 114] on link "Enregistrer" at bounding box center [572, 117] width 66 height 11
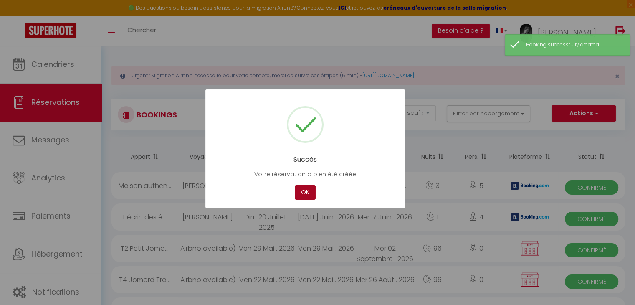
click at [304, 195] on button "OK" at bounding box center [305, 192] width 21 height 15
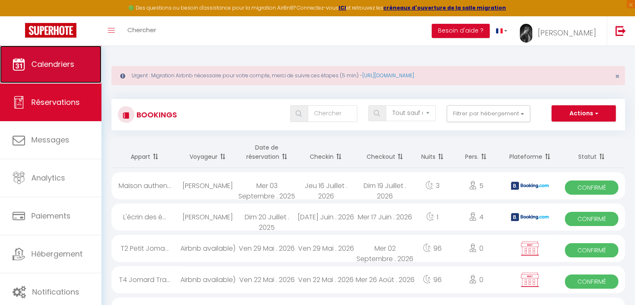
click at [63, 64] on span "Calendriers" at bounding box center [52, 64] width 43 height 10
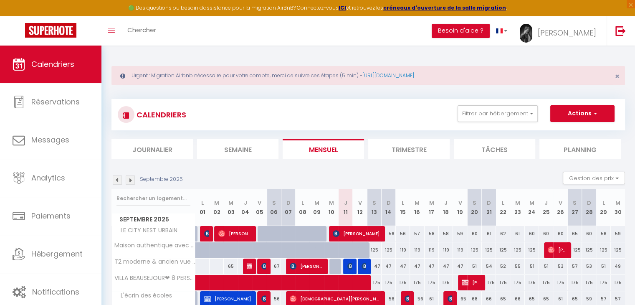
scroll to position [74, 0]
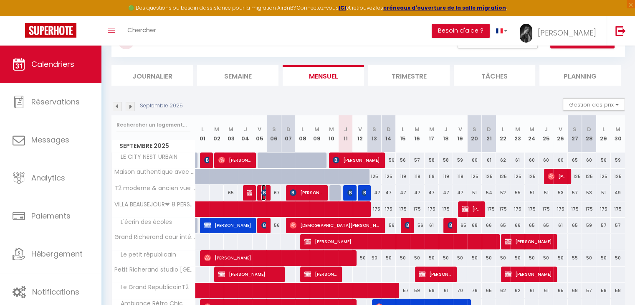
click at [264, 194] on img at bounding box center [264, 192] width 7 height 7
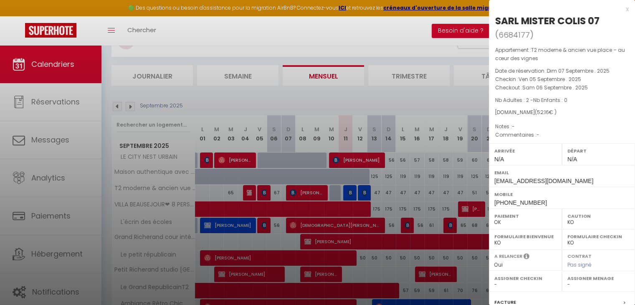
click at [423, 57] on div at bounding box center [317, 152] width 635 height 305
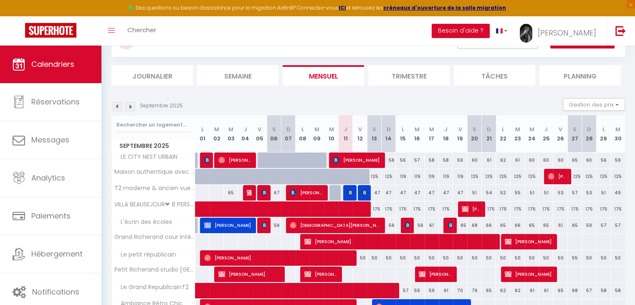
click at [367, 193] on div "47" at bounding box center [374, 192] width 15 height 15
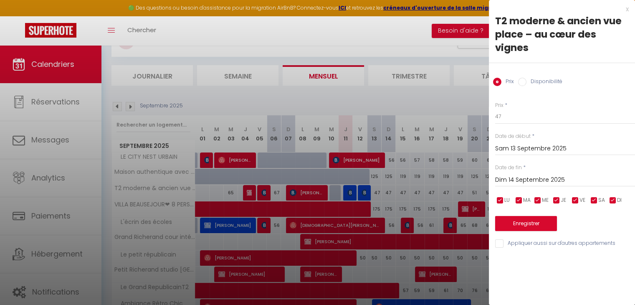
click at [394, 133] on div at bounding box center [317, 152] width 635 height 305
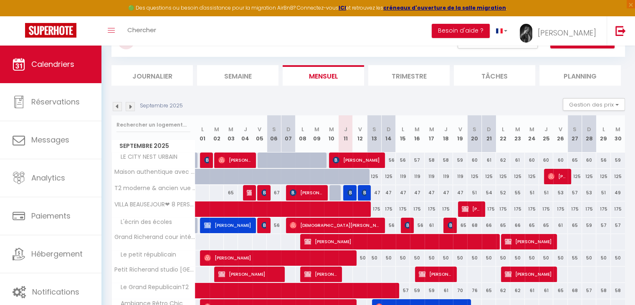
click at [367, 192] on div "47" at bounding box center [374, 192] width 15 height 15
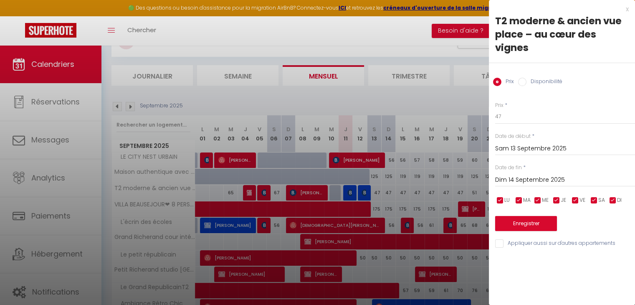
click at [370, 195] on div at bounding box center [317, 152] width 635 height 305
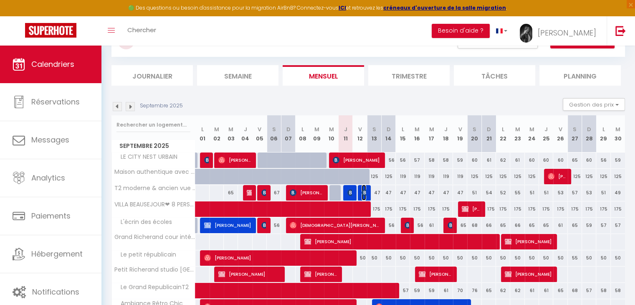
click at [366, 193] on img at bounding box center [365, 192] width 7 height 7
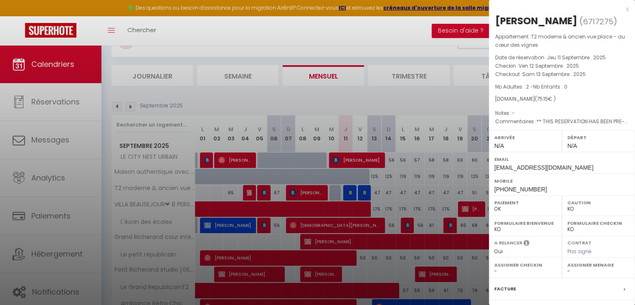
click at [393, 175] on div at bounding box center [317, 152] width 635 height 305
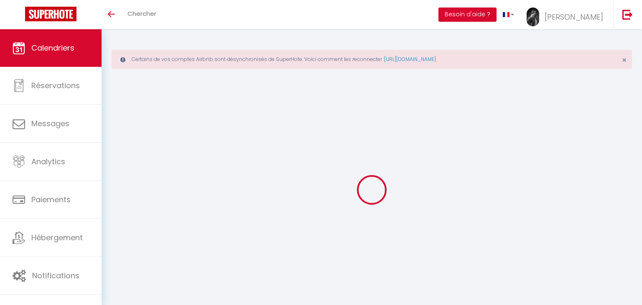
select select
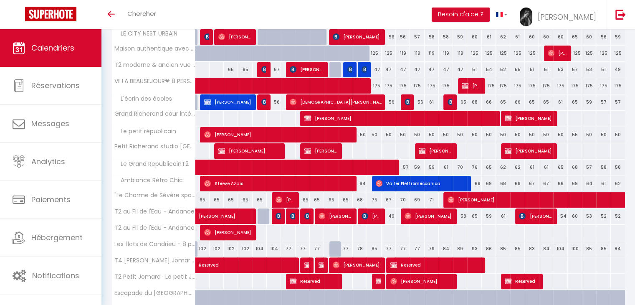
scroll to position [180, 0]
click at [363, 257] on span "[PERSON_NAME]" at bounding box center [357, 265] width 49 height 16
select select "OK"
select select "0"
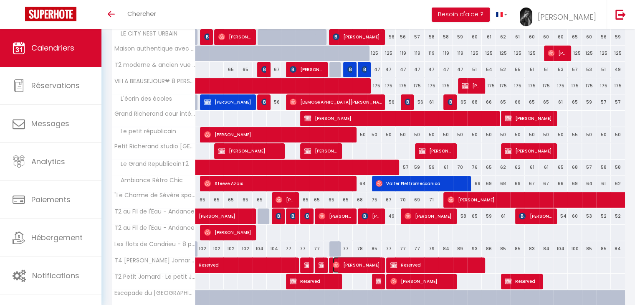
select select "0"
select select "1"
select select
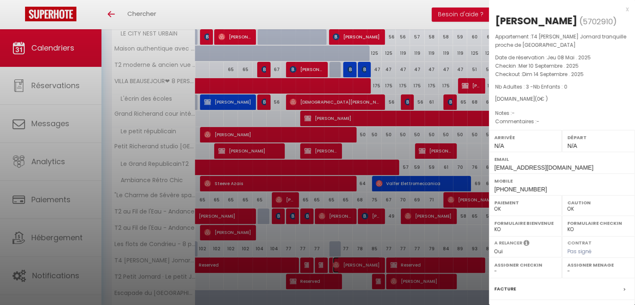
scroll to position [0, 0]
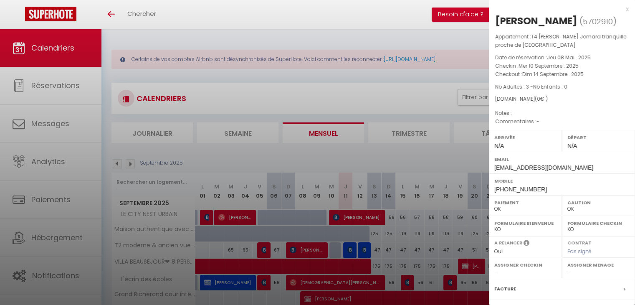
click at [312, 91] on div at bounding box center [317, 152] width 635 height 305
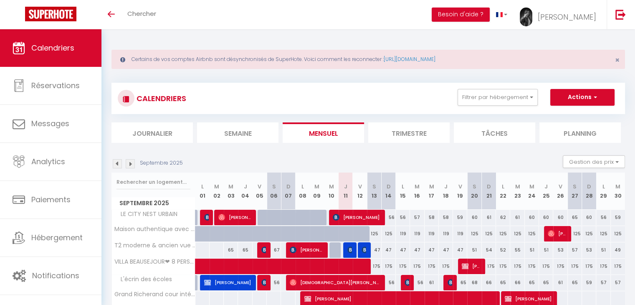
click at [166, 130] on li "Journalier" at bounding box center [152, 132] width 81 height 20
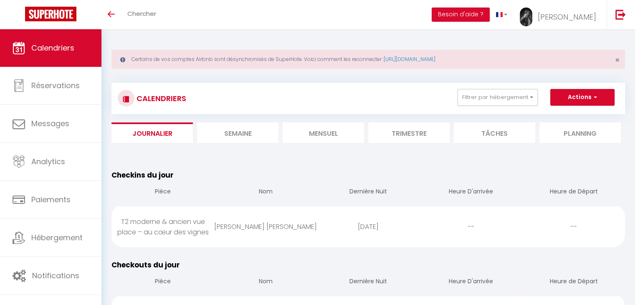
click at [269, 122] on li "Semaine" at bounding box center [237, 132] width 81 height 20
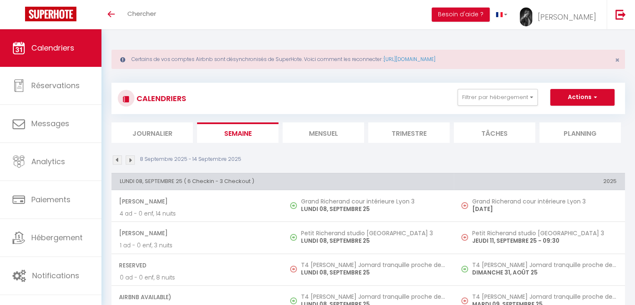
click at [168, 132] on li "Journalier" at bounding box center [152, 132] width 81 height 20
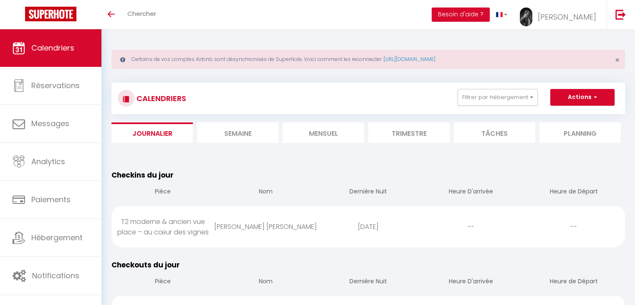
click at [56, 43] on span "Calendriers" at bounding box center [52, 48] width 43 height 10
click at [299, 134] on li "Mensuel" at bounding box center [323, 132] width 81 height 20
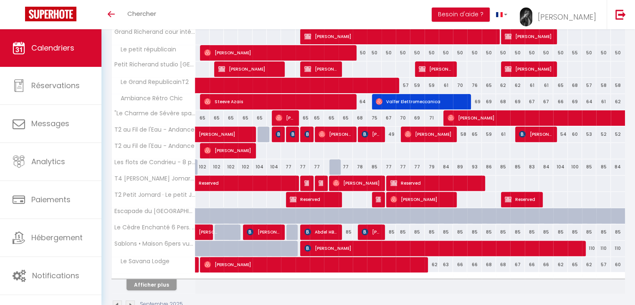
scroll to position [283, 0]
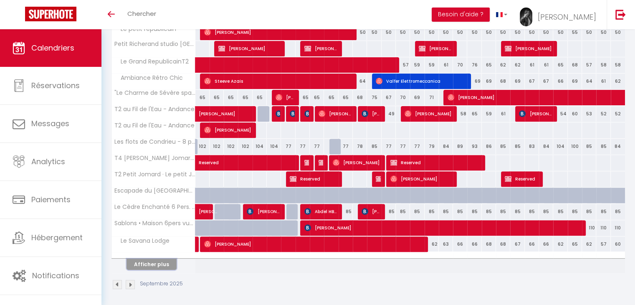
click at [142, 267] on button "Afficher plus" at bounding box center [152, 264] width 50 height 11
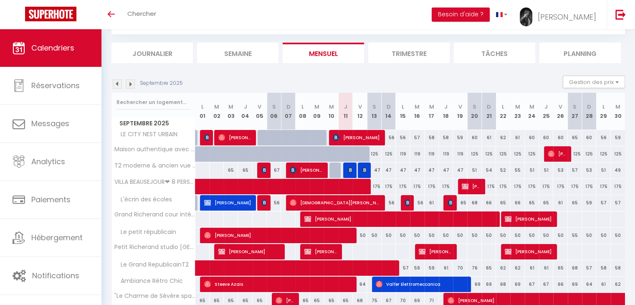
scroll to position [79, 0]
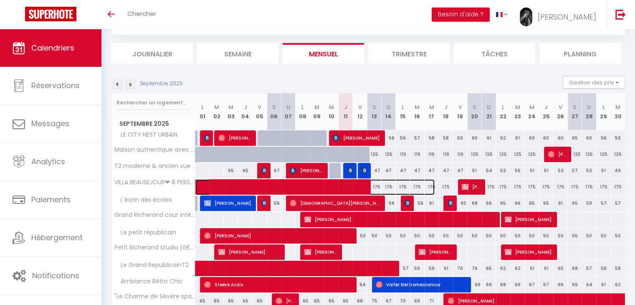
click at [369, 183] on span at bounding box center [319, 187] width 231 height 16
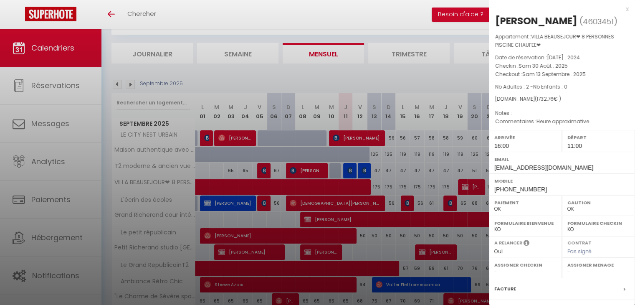
click at [375, 186] on div at bounding box center [317, 152] width 635 height 305
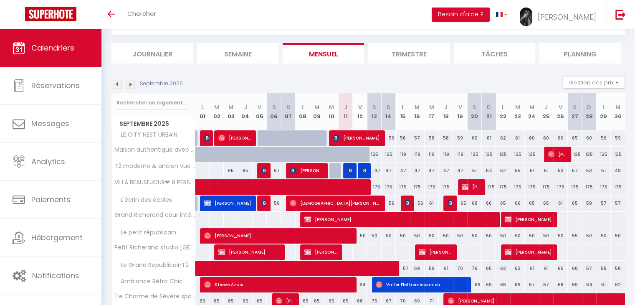
click at [367, 169] on div "47" at bounding box center [374, 170] width 15 height 15
type input "47"
type input "Sam 13 Septembre 2025"
type input "Dim 14 Septembre 2025"
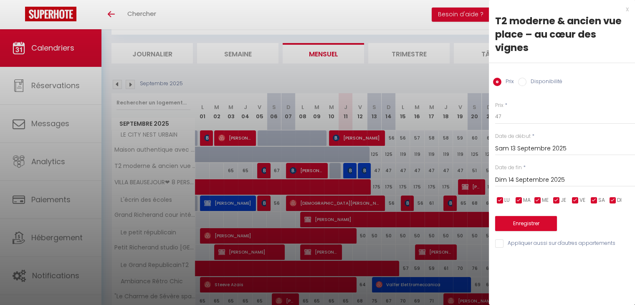
click at [366, 169] on div at bounding box center [317, 152] width 635 height 305
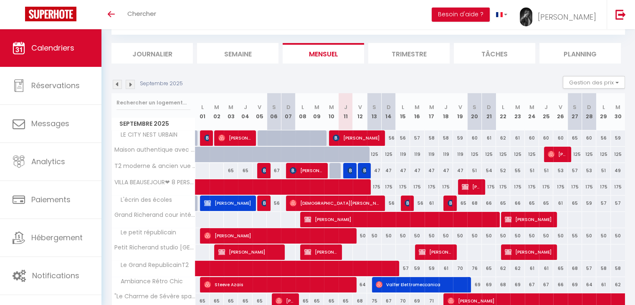
click at [364, 152] on div at bounding box center [365, 159] width 14 height 16
type input "119"
type input "Ven 12 Septembre 2025"
type input "Sam 13 Septembre 2025"
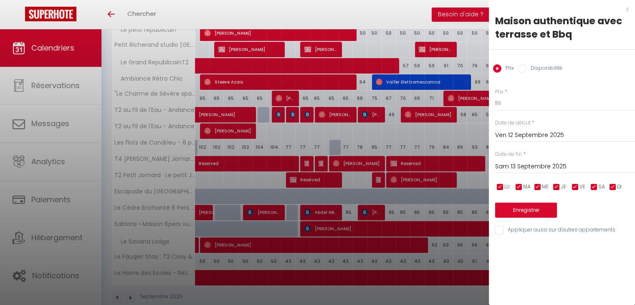
scroll to position [295, 0]
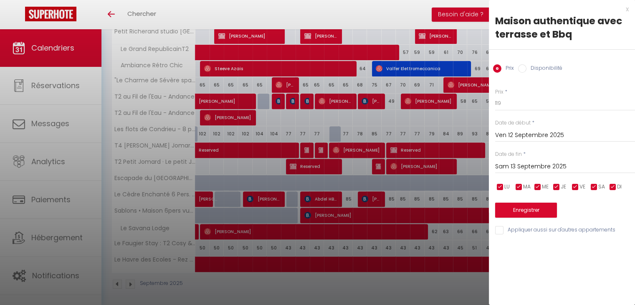
click at [629, 7] on div "x Maison authentique avec terrasse et Bbq Prix Disponibilité Prix * 119 Statut …" at bounding box center [562, 122] width 146 height 244
click at [626, 8] on div "x" at bounding box center [559, 9] width 140 height 10
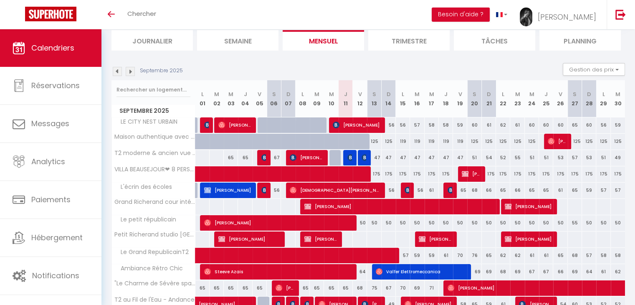
scroll to position [0, 0]
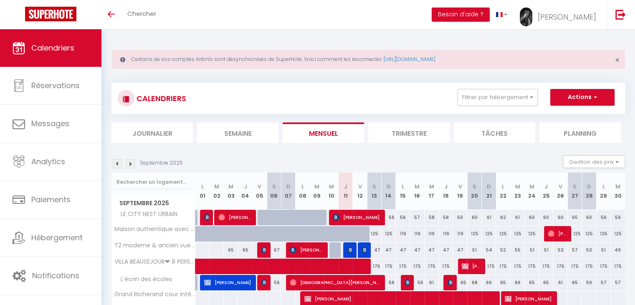
click at [160, 134] on li "Journalier" at bounding box center [152, 132] width 81 height 20
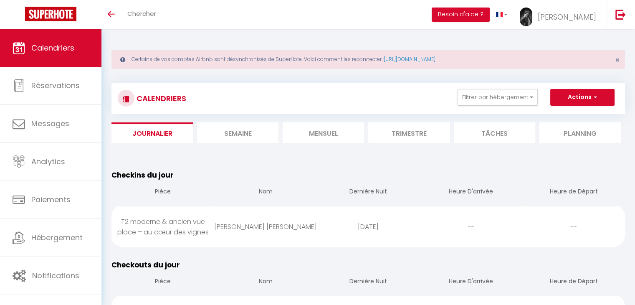
click at [234, 132] on li "Semaine" at bounding box center [237, 132] width 81 height 20
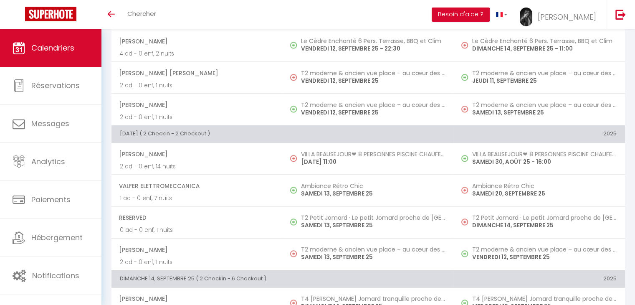
scroll to position [1052, 0]
